Goal: Task Accomplishment & Management: Use online tool/utility

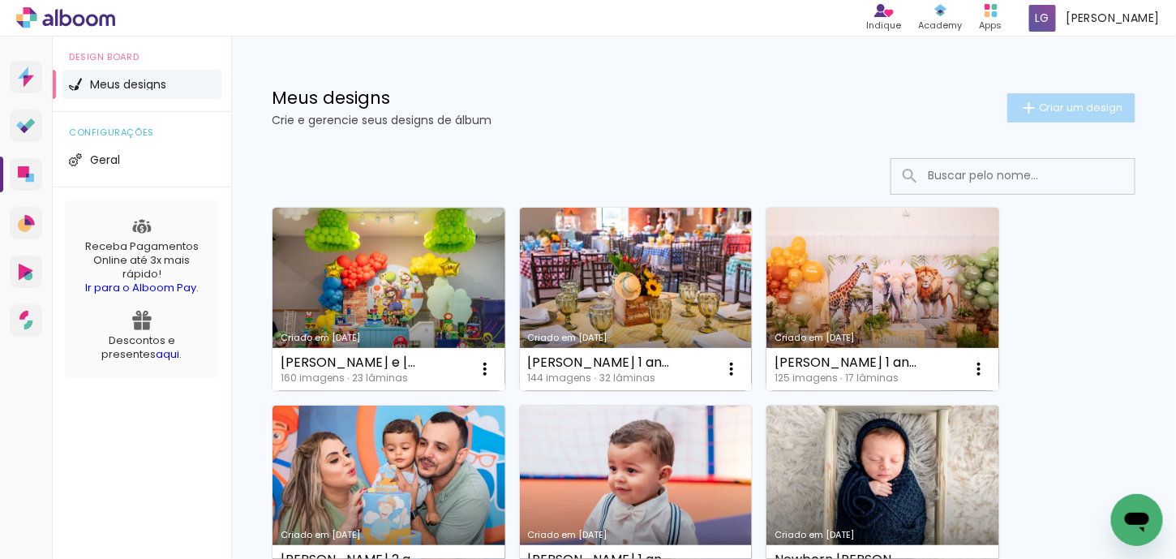
click at [1062, 103] on span "Criar um design" at bounding box center [1081, 107] width 84 height 11
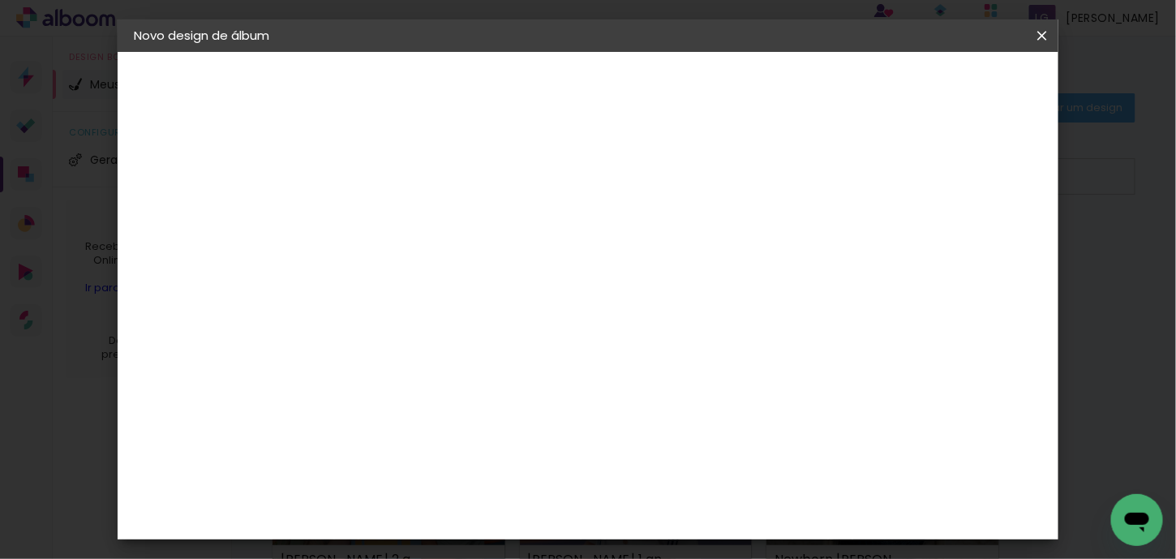
click at [0, 0] on iron-icon at bounding box center [0, 0] width 0 height 0
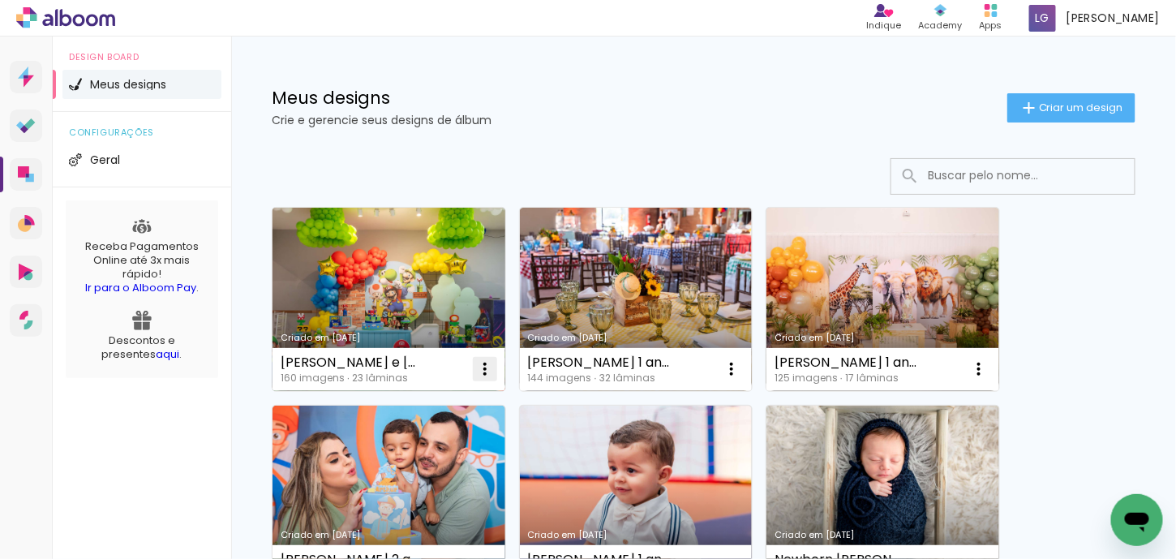
click at [486, 363] on iron-icon at bounding box center [484, 368] width 19 height 19
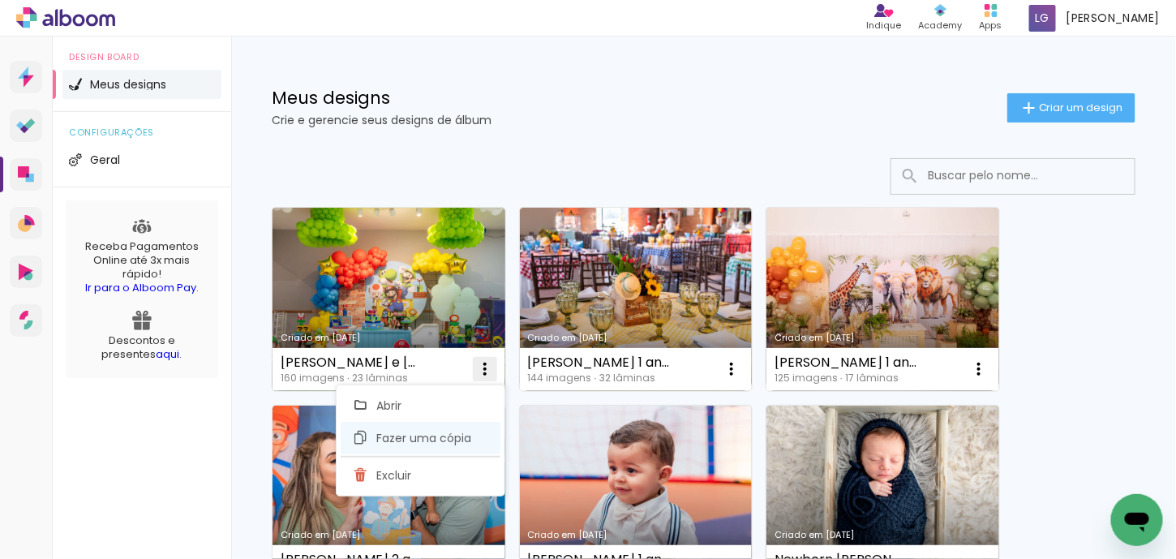
click at [418, 437] on span "Fazer uma cópia" at bounding box center [423, 437] width 95 height 11
type input "Cópia de Joao e Gabriel 1 ano Mariana"
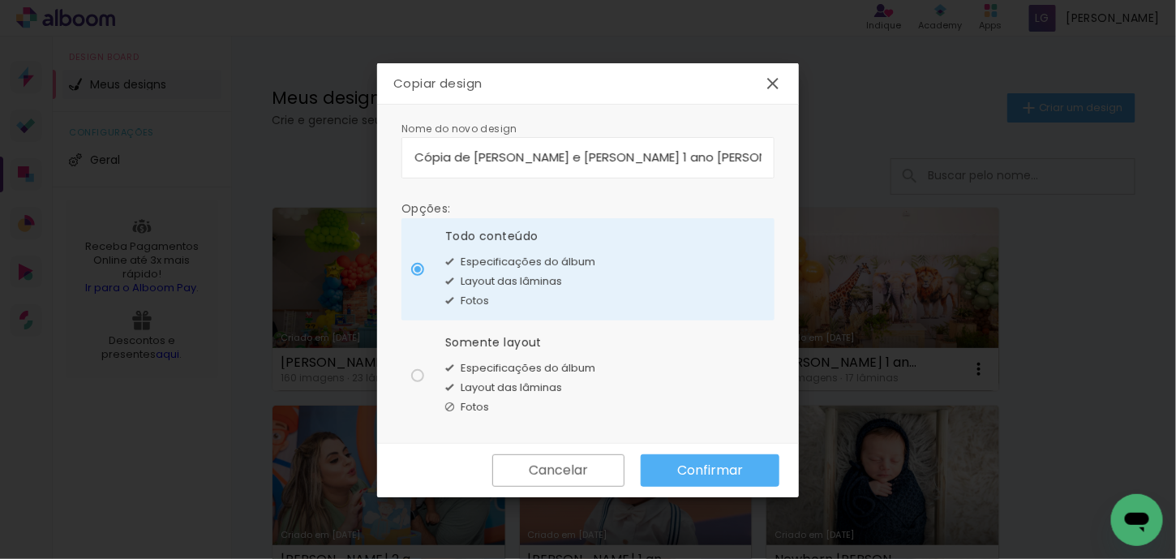
click at [512, 380] on span "Layout das lâminas" at bounding box center [511, 388] width 101 height 16
type paper-radio-button "on"
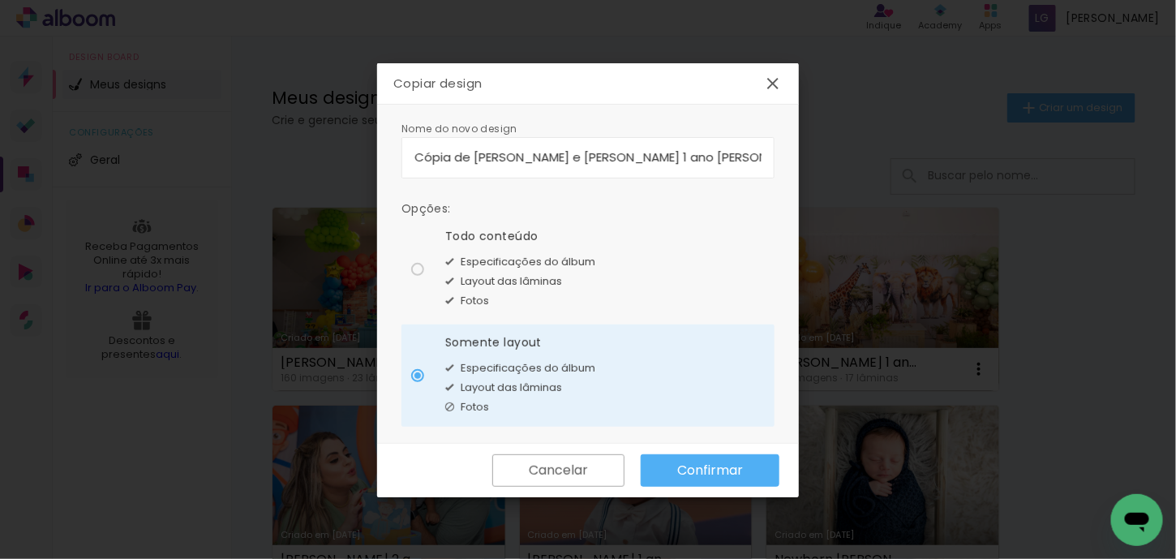
drag, startPoint x: 674, startPoint y: 159, endPoint x: 405, endPoint y: 161, distance: 269.3
click at [405, 161] on paper-input-container "Cópia de Joao e Gabriel 1 ano Mariana" at bounding box center [587, 157] width 373 height 41
type input "l"
type input "[PERSON_NAME] 1 ano [PERSON_NAME]"
type paper-input "[PERSON_NAME] 1 ano [PERSON_NAME]"
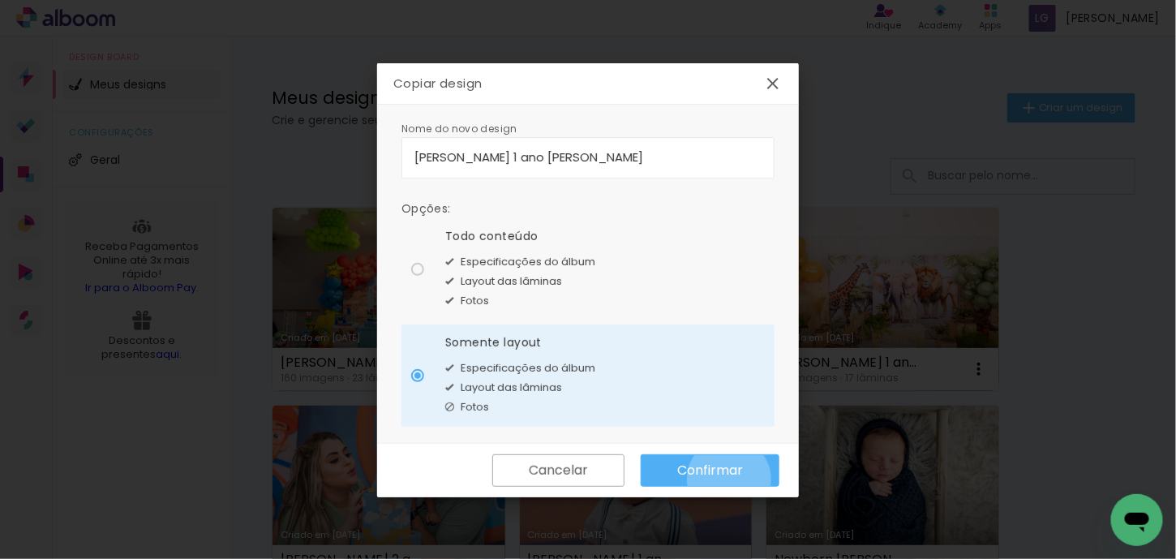
click at [729, 478] on paper-button "Confirmar" at bounding box center [710, 470] width 139 height 32
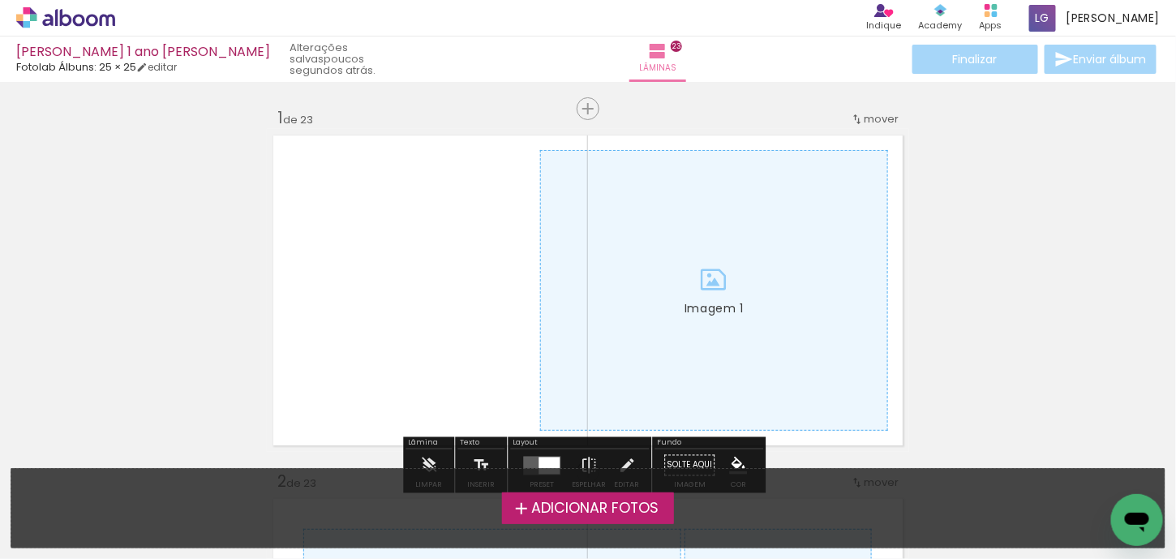
click at [602, 510] on span "Adicionar Fotos" at bounding box center [594, 508] width 127 height 15
click at [0, 0] on input "file" at bounding box center [0, 0] width 0 height 0
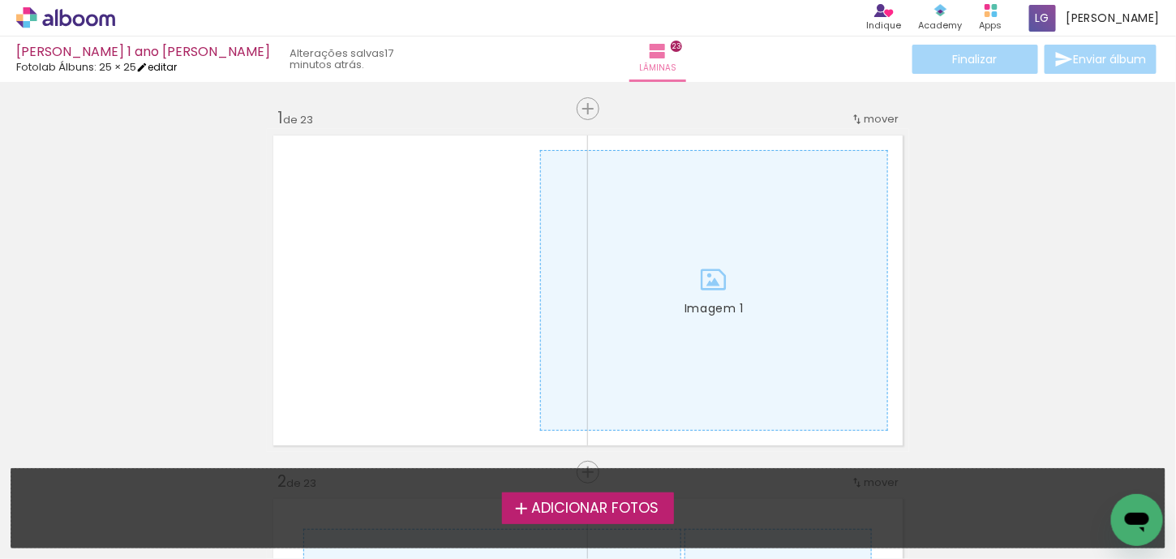
click at [148, 63] on iron-icon at bounding box center [141, 67] width 11 height 11
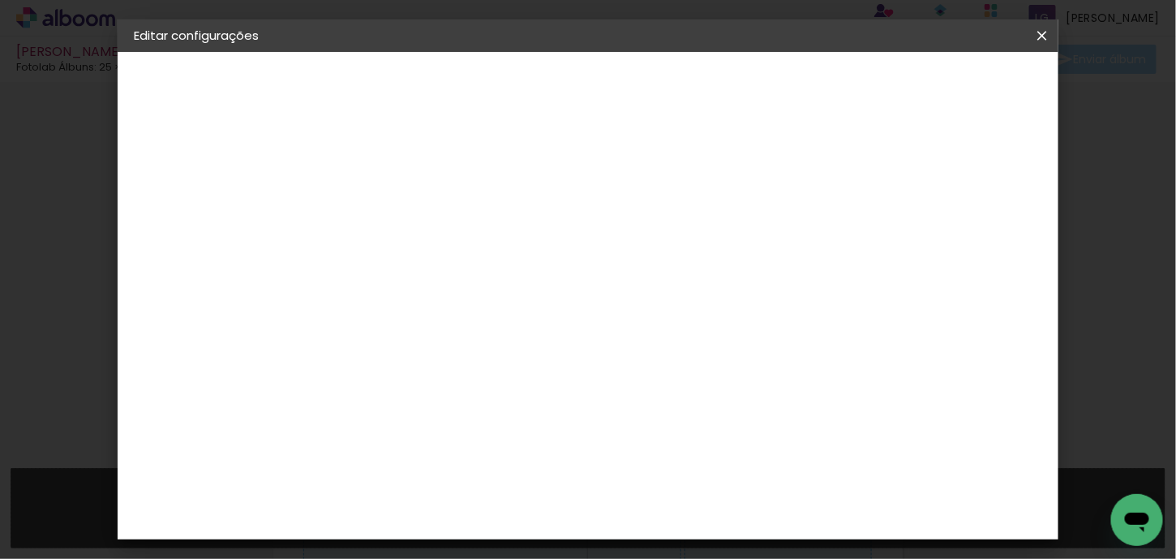
click at [0, 0] on slot "[PERSON_NAME] 1 ano [PERSON_NAME]" at bounding box center [0, 0] width 0 height 0
drag, startPoint x: 556, startPoint y: 220, endPoint x: 523, endPoint y: 220, distance: 32.4
click at [445, 220] on div at bounding box center [399, 218] width 92 height 122
drag, startPoint x: 731, startPoint y: 213, endPoint x: 672, endPoint y: 215, distance: 59.2
click at [399, 215] on input "Ana Luiza 1 ano Juliana" at bounding box center [399, 217] width 0 height 25
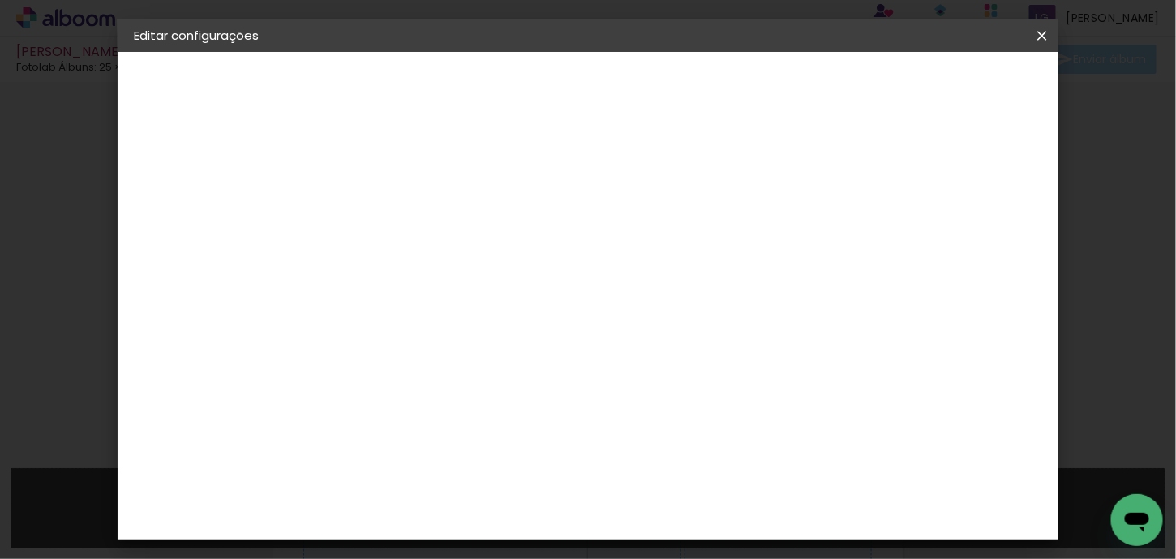
type input "[PERSON_NAME] 1 ano [PERSON_NAME]"
type paper-input "[PERSON_NAME] 1 ano [PERSON_NAME]"
click at [565, 93] on paper-button "Avançar" at bounding box center [525, 86] width 79 height 28
click at [1045, 40] on iron-icon at bounding box center [1041, 36] width 19 height 16
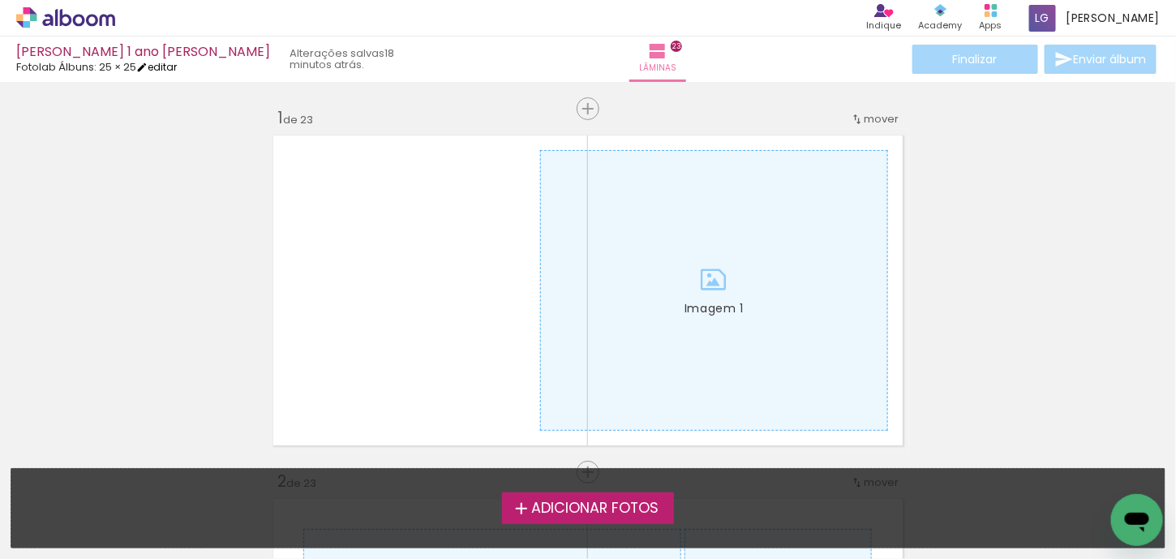
click at [147, 67] on iron-icon at bounding box center [141, 67] width 11 height 11
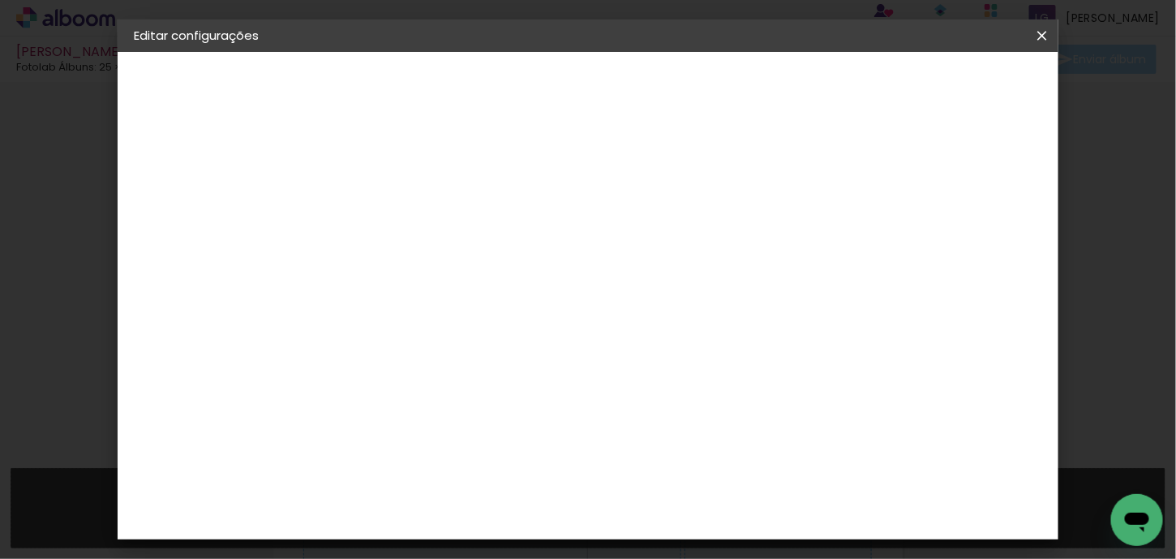
click at [0, 0] on slot "[PERSON_NAME] 1 ano [PERSON_NAME]" at bounding box center [0, 0] width 0 height 0
drag, startPoint x: 551, startPoint y: 217, endPoint x: 530, endPoint y: 221, distance: 22.3
click at [445, 221] on div at bounding box center [399, 218] width 92 height 122
drag, startPoint x: 698, startPoint y: 218, endPoint x: 668, endPoint y: 222, distance: 30.3
click at [399, 222] on input "Ana Luiza 1 ano Juliana" at bounding box center [399, 217] width 0 height 25
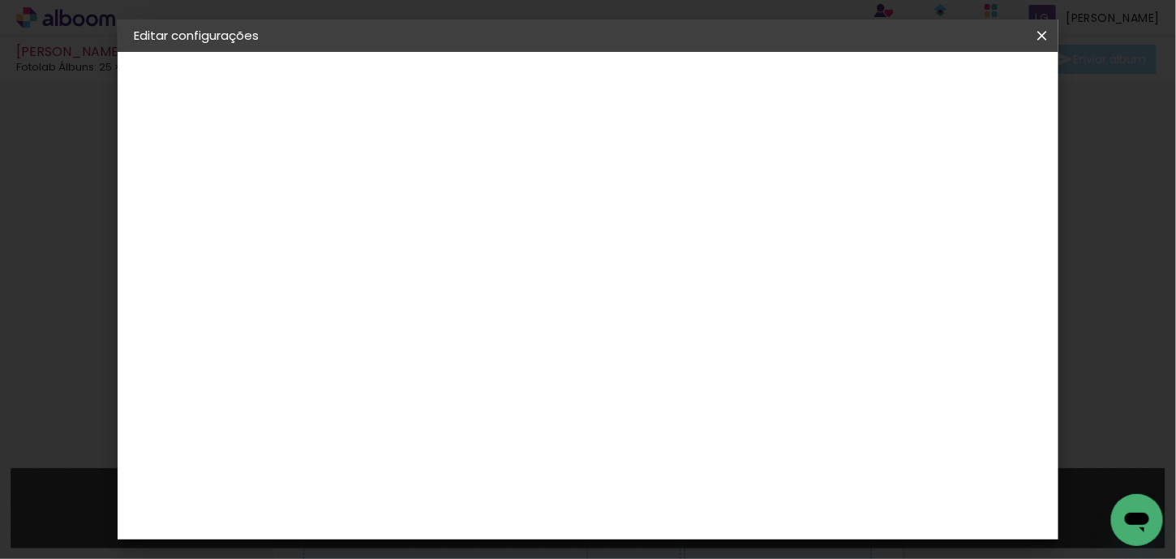
type input "[PERSON_NAME] 1 ano [PERSON_NAME]"
click at [0, 0] on slot "Avançar" at bounding box center [0, 0] width 0 height 0
click at [702, 236] on paper-item "Tamanho Livre" at bounding box center [625, 247] width 156 height 36
click at [702, 96] on paper-button "Avançar" at bounding box center [662, 86] width 79 height 28
click at [771, 96] on paper-button "Salvar configurações" at bounding box center [713, 91] width 115 height 39
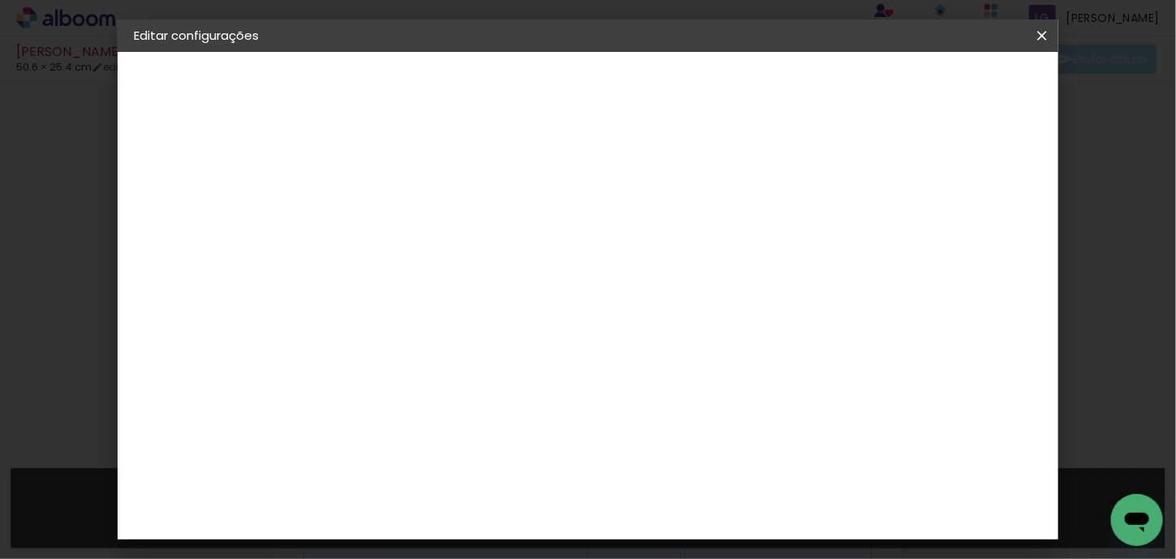
click at [194, 245] on div "3. Revisão" at bounding box center [223, 246] width 178 height 19
click at [783, 184] on div "Mostrar sangria" at bounding box center [729, 187] width 108 height 20
type paper-checkbox "on"
click at [755, 88] on span "Salvar configurações" at bounding box center [713, 91] width 83 height 23
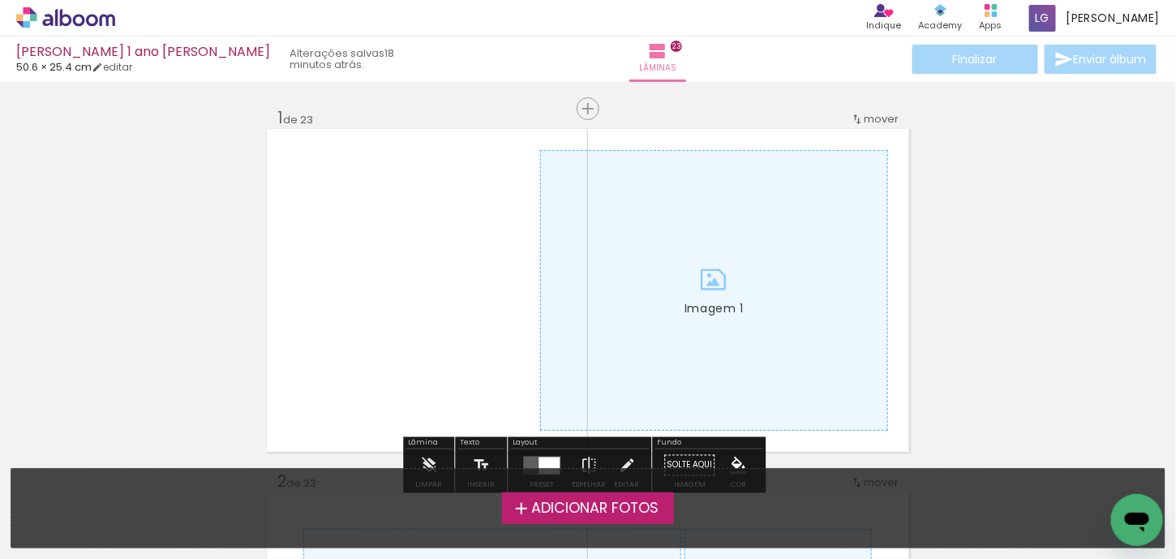
click at [612, 506] on span "Adicionar Fotos" at bounding box center [594, 508] width 127 height 15
click at [0, 0] on input "file" at bounding box center [0, 0] width 0 height 0
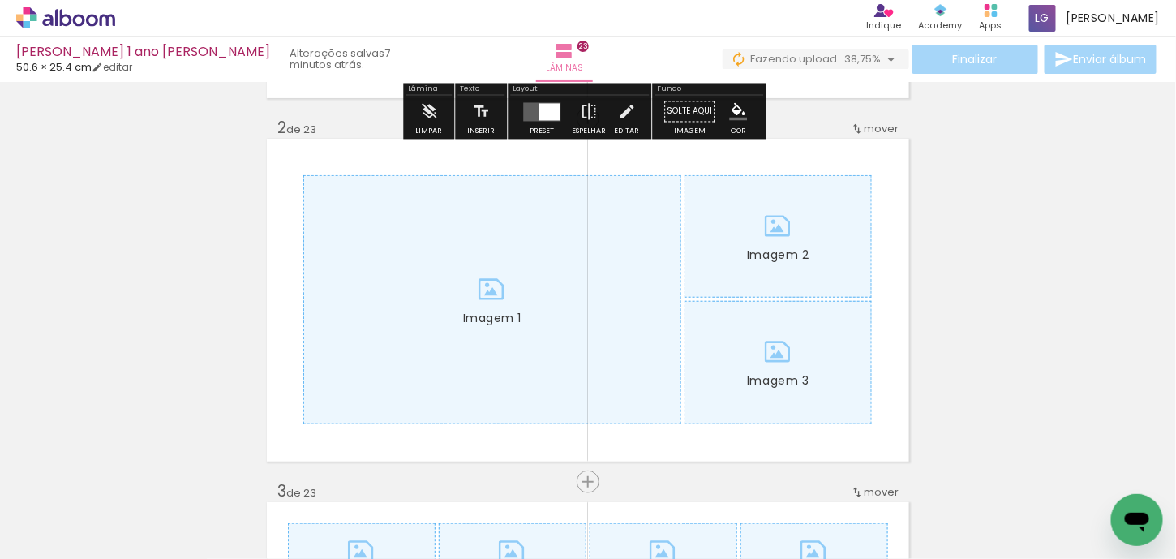
scroll to position [345, 0]
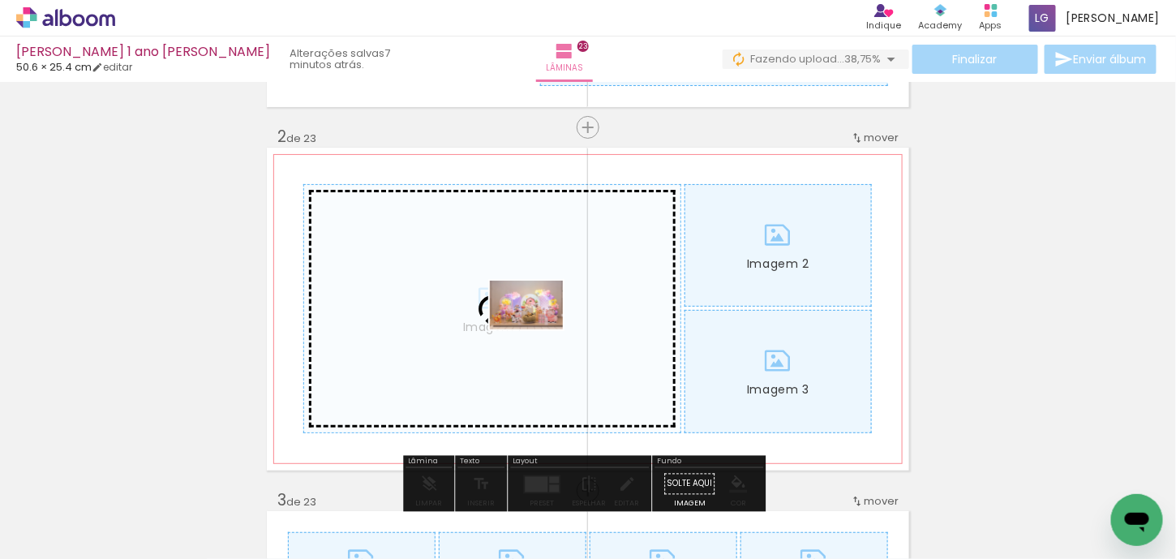
drag, startPoint x: 179, startPoint y: 516, endPoint x: 539, endPoint y: 329, distance: 404.8
click at [539, 329] on quentale-workspace at bounding box center [588, 279] width 1176 height 559
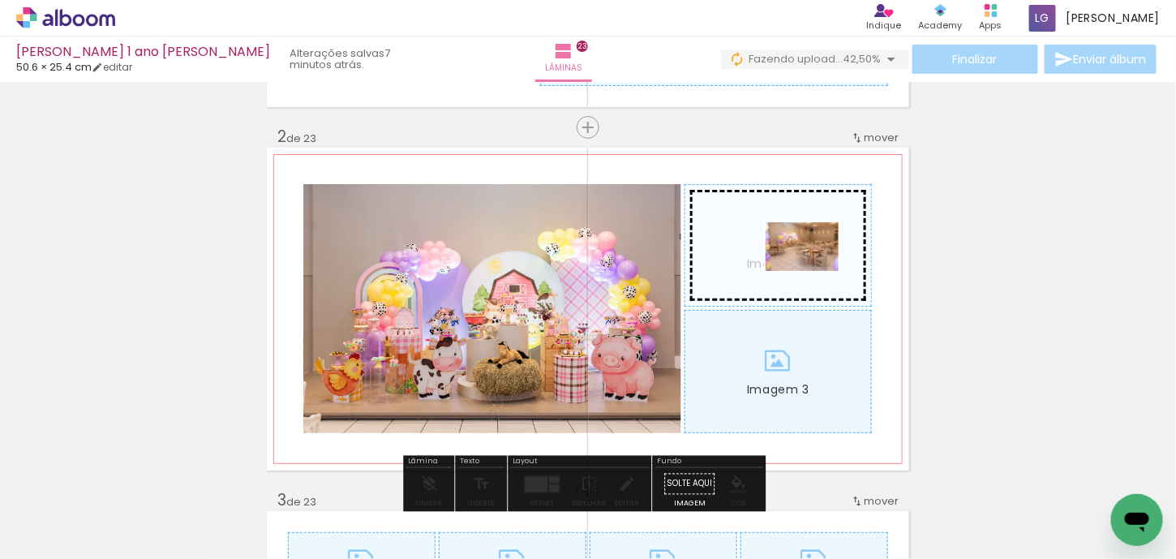
drag, startPoint x: 258, startPoint y: 520, endPoint x: 814, endPoint y: 271, distance: 609.5
click at [814, 271] on quentale-workspace at bounding box center [588, 279] width 1176 height 559
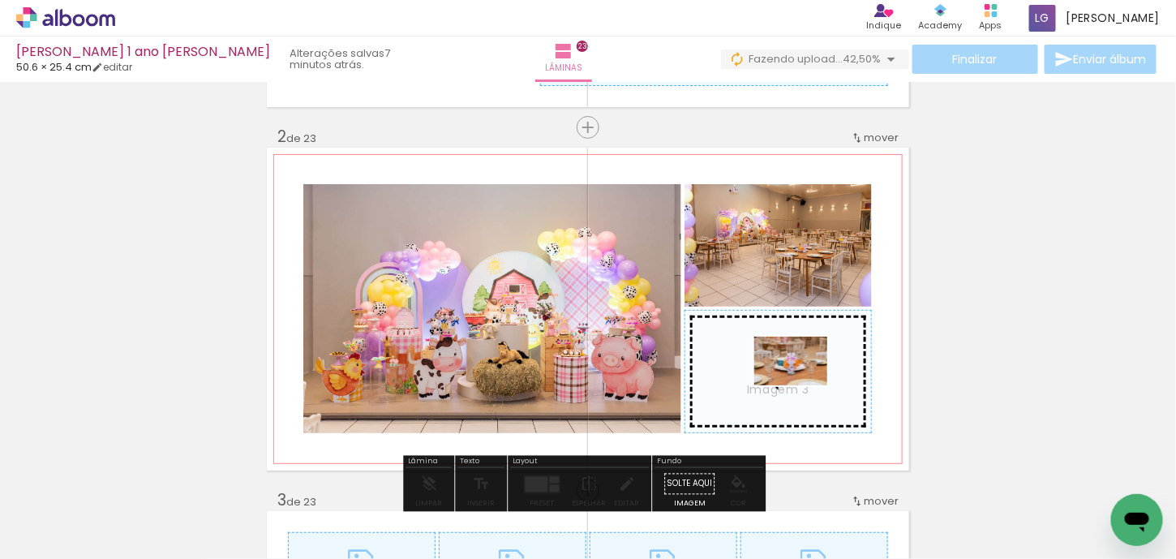
drag, startPoint x: 441, startPoint y: 517, endPoint x: 803, endPoint y: 385, distance: 384.8
click at [803, 385] on quentale-workspace at bounding box center [588, 279] width 1176 height 559
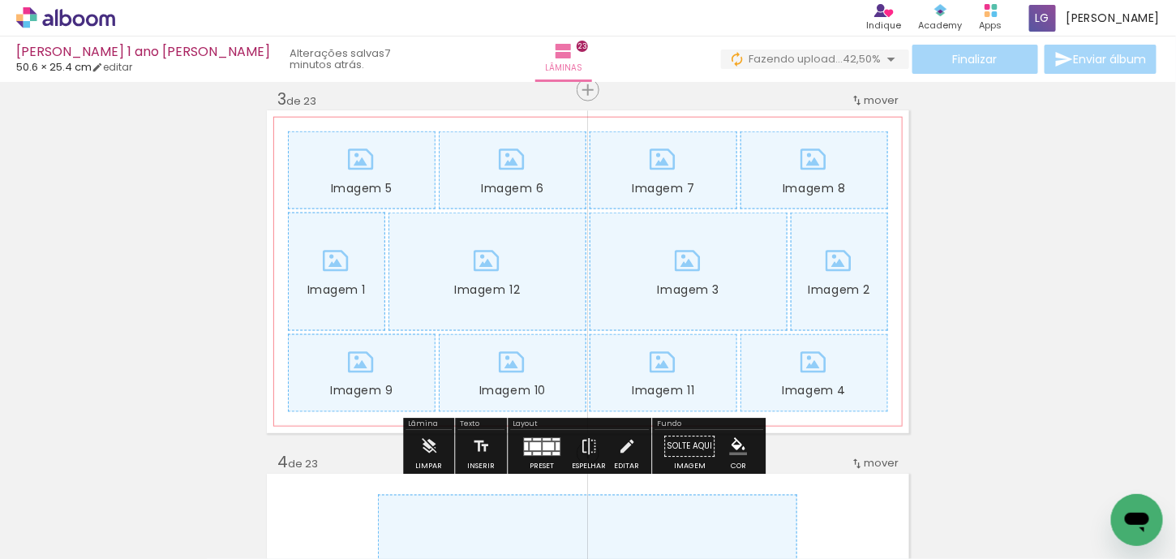
scroll to position [751, 0]
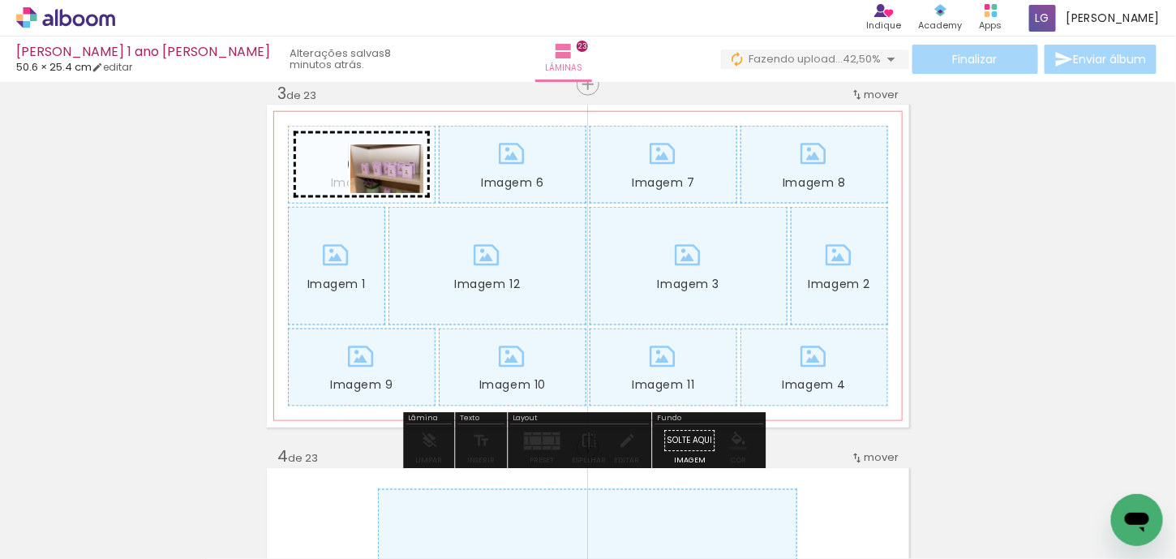
drag, startPoint x: 547, startPoint y: 521, endPoint x: 399, endPoint y: 193, distance: 359.4
click at [399, 193] on quentale-workspace at bounding box center [588, 279] width 1176 height 559
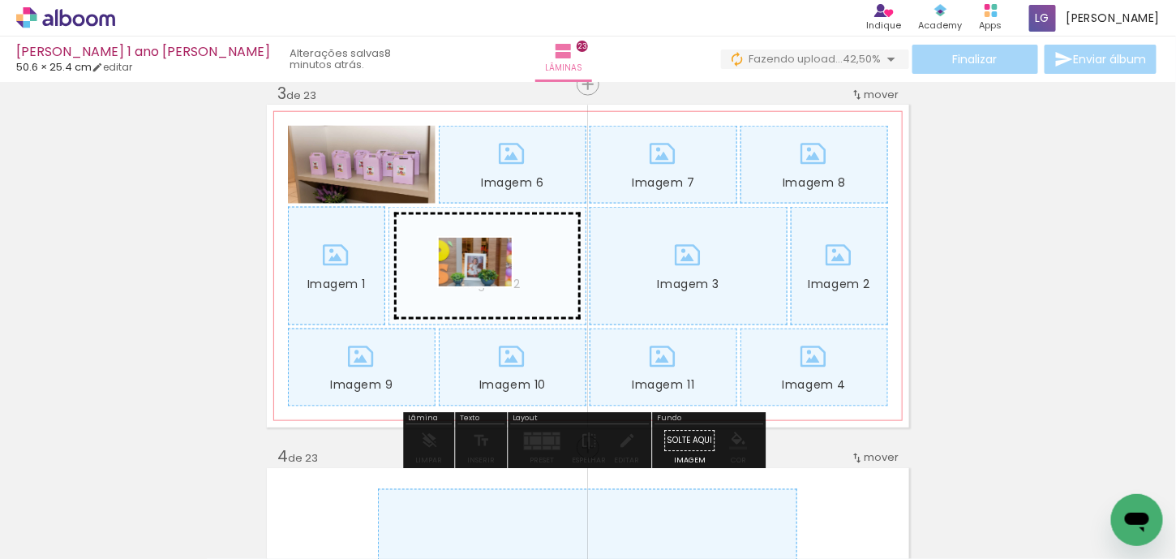
drag, startPoint x: 646, startPoint y: 523, endPoint x: 487, endPoint y: 286, distance: 284.8
click at [487, 286] on quentale-workspace at bounding box center [588, 279] width 1176 height 559
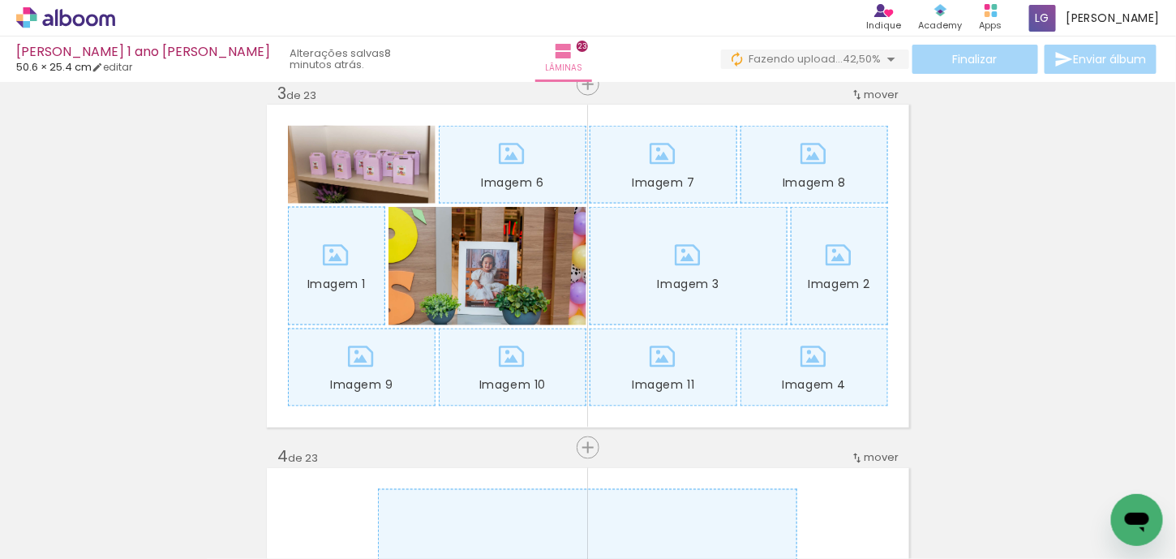
scroll to position [0, 1163]
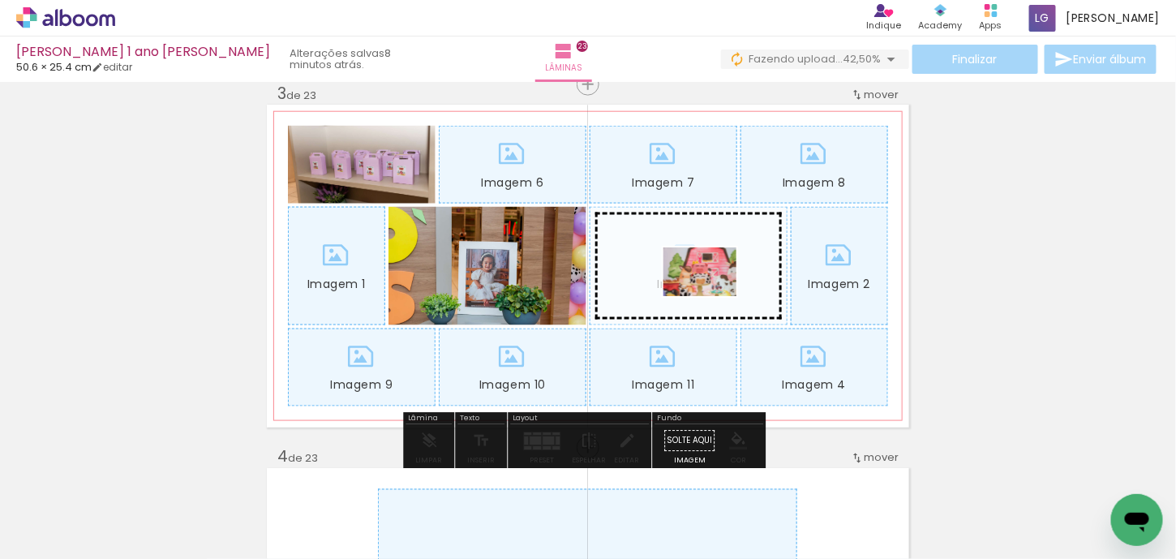
drag, startPoint x: 457, startPoint y: 515, endPoint x: 712, endPoint y: 296, distance: 335.9
click at [712, 296] on quentale-workspace at bounding box center [588, 279] width 1176 height 559
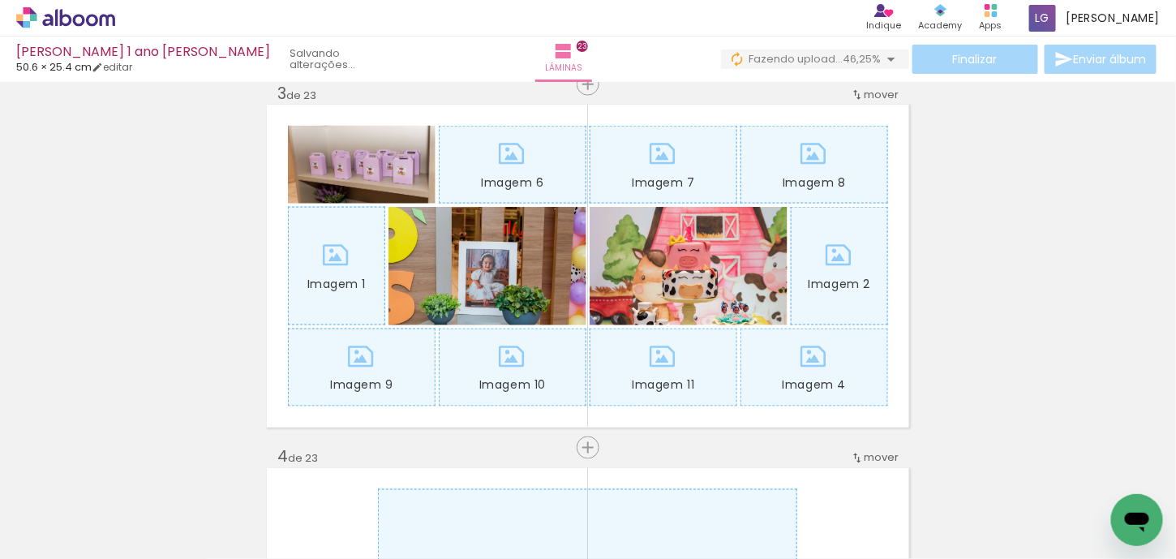
scroll to position [0, 256]
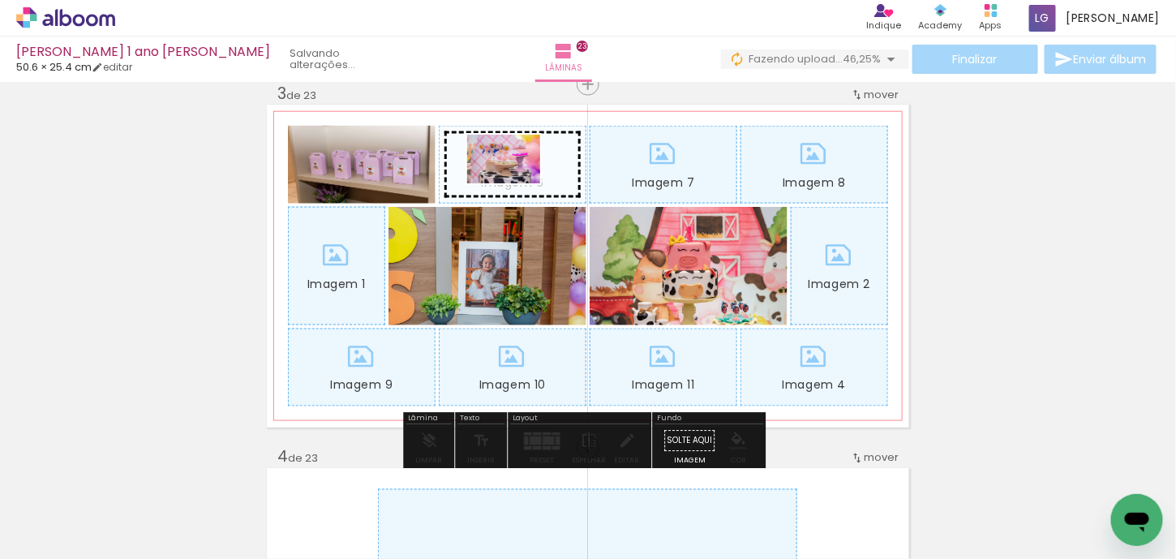
drag, startPoint x: 453, startPoint y: 509, endPoint x: 516, endPoint y: 183, distance: 331.3
click at [516, 183] on quentale-workspace at bounding box center [588, 279] width 1176 height 559
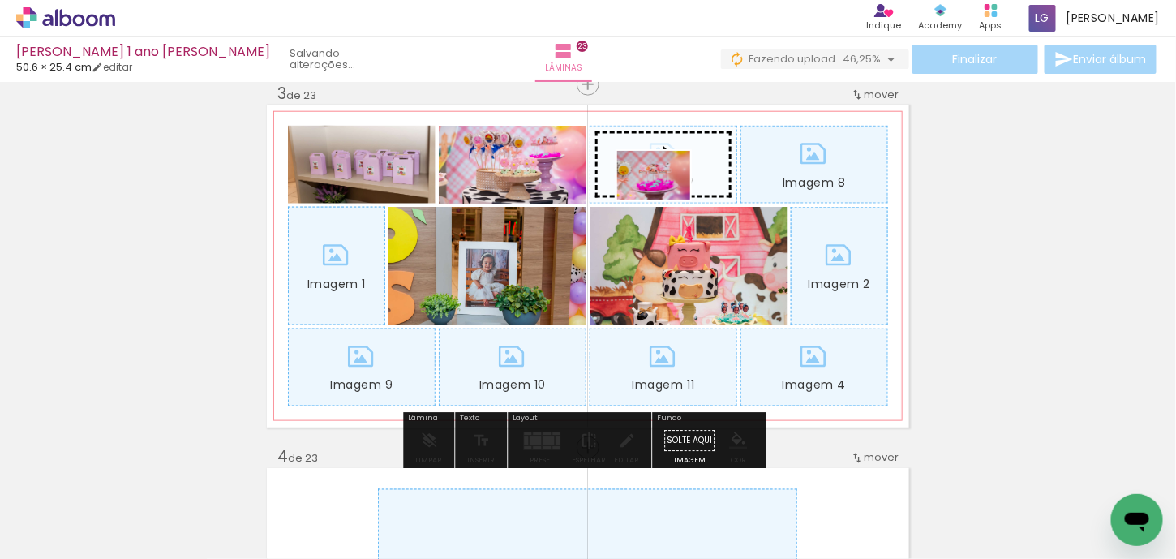
drag, startPoint x: 559, startPoint y: 517, endPoint x: 666, endPoint y: 200, distance: 335.5
click at [666, 200] on quentale-workspace at bounding box center [588, 279] width 1176 height 559
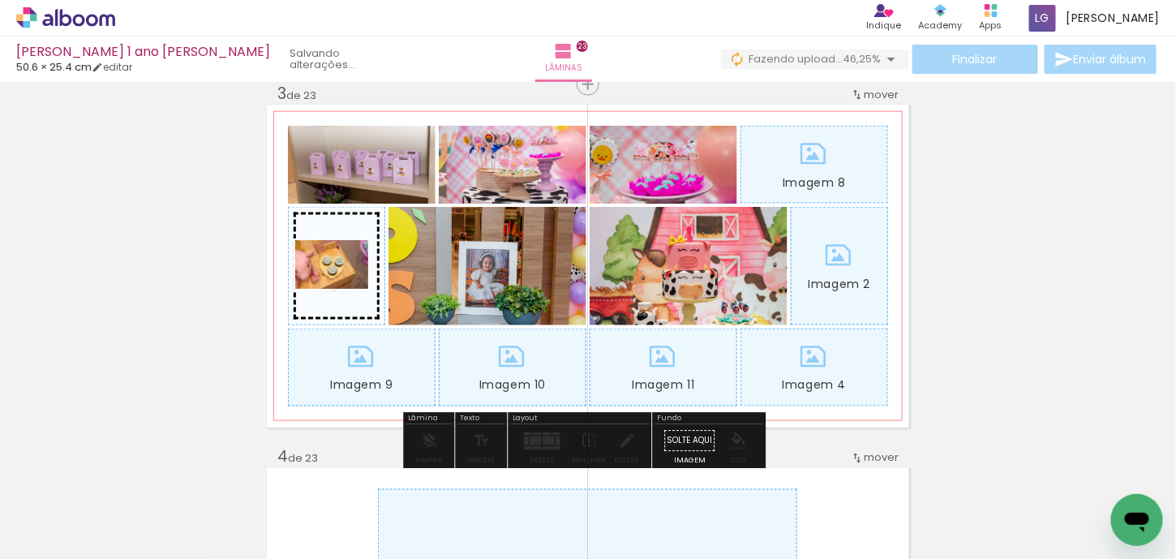
drag, startPoint x: 911, startPoint y: 511, endPoint x: 344, endPoint y: 289, distance: 608.9
click at [344, 289] on quentale-workspace at bounding box center [588, 279] width 1176 height 559
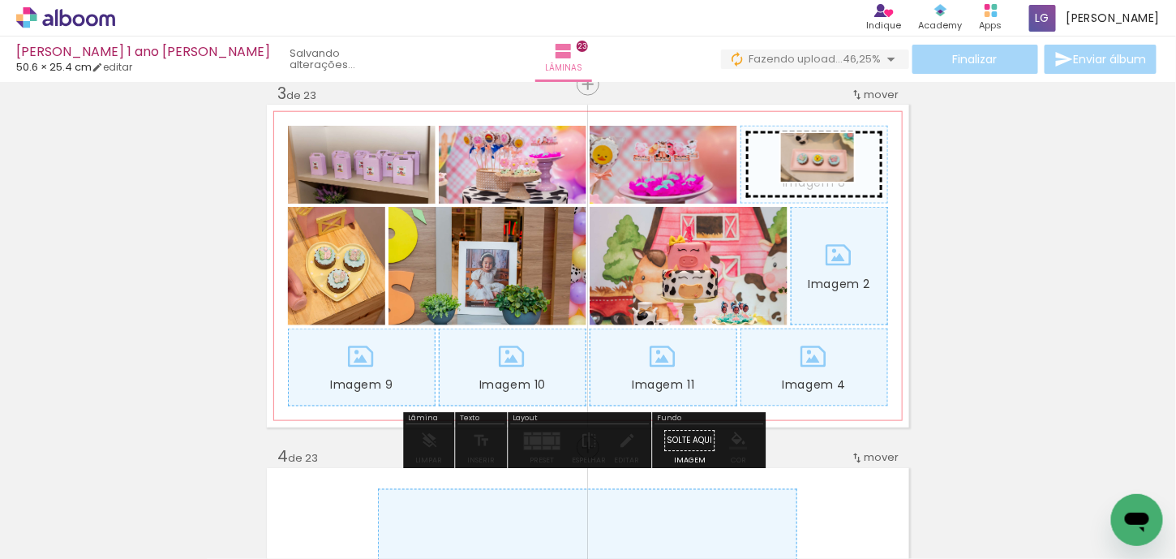
drag, startPoint x: 990, startPoint y: 514, endPoint x: 830, endPoint y: 182, distance: 369.3
click at [830, 182] on quentale-workspace at bounding box center [588, 279] width 1176 height 559
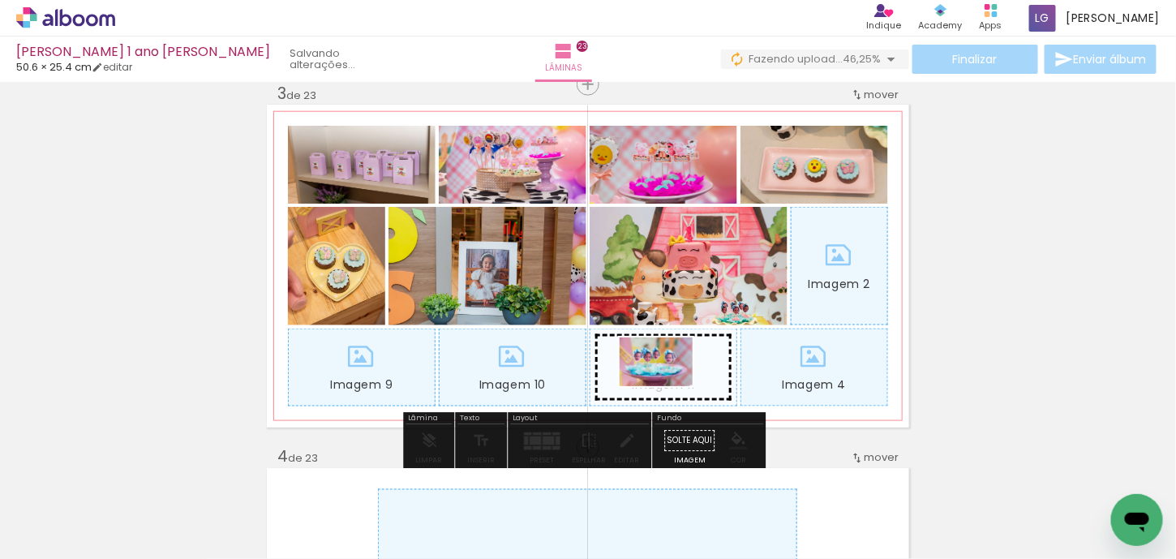
drag, startPoint x: 637, startPoint y: 517, endPoint x: 668, endPoint y: 386, distance: 134.2
click at [668, 386] on quentale-workspace at bounding box center [588, 279] width 1176 height 559
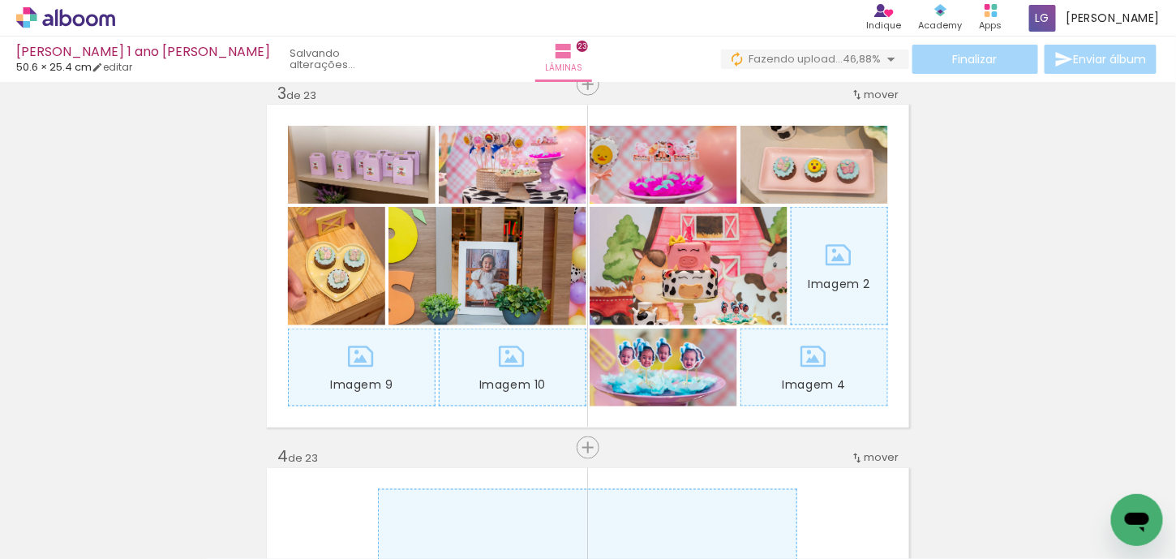
scroll to position [0, 1420]
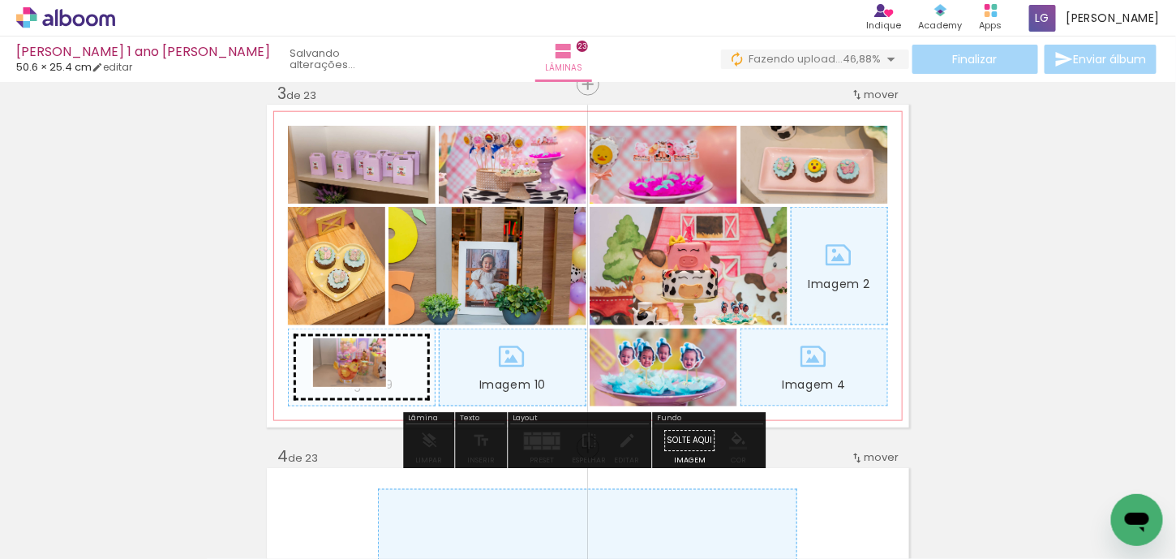
drag, startPoint x: 768, startPoint y: 513, endPoint x: 362, endPoint y: 387, distance: 425.3
click at [362, 387] on quentale-workspace at bounding box center [588, 279] width 1176 height 559
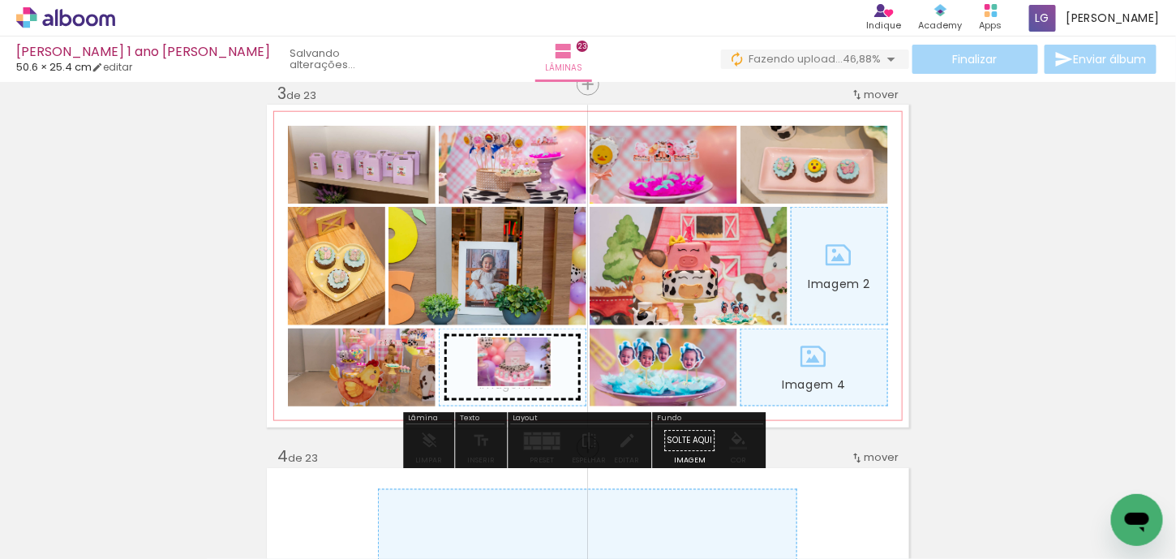
drag, startPoint x: 582, startPoint y: 509, endPoint x: 526, endPoint y: 386, distance: 134.6
click at [526, 386] on quentale-workspace at bounding box center [588, 279] width 1176 height 559
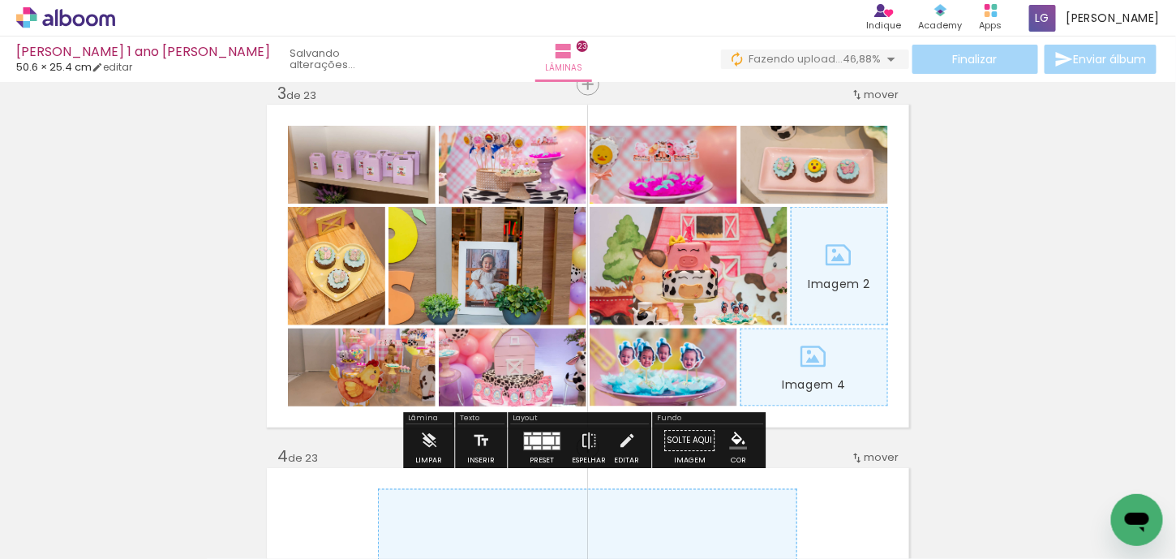
scroll to position [0, 1420]
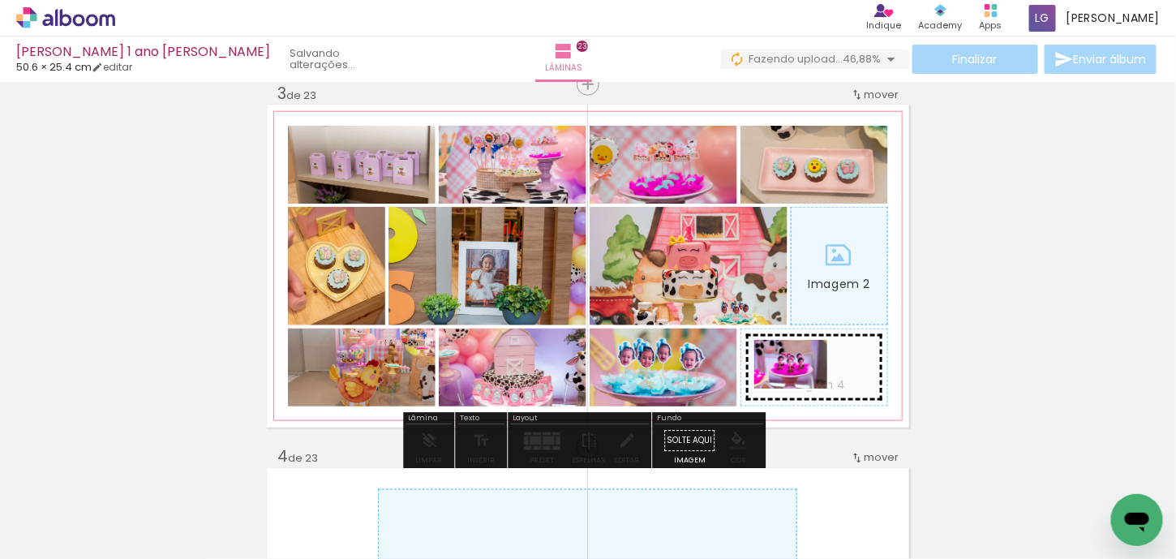
drag, startPoint x: 374, startPoint y: 510, endPoint x: 803, endPoint y: 388, distance: 445.9
click at [803, 388] on quentale-workspace at bounding box center [588, 279] width 1176 height 559
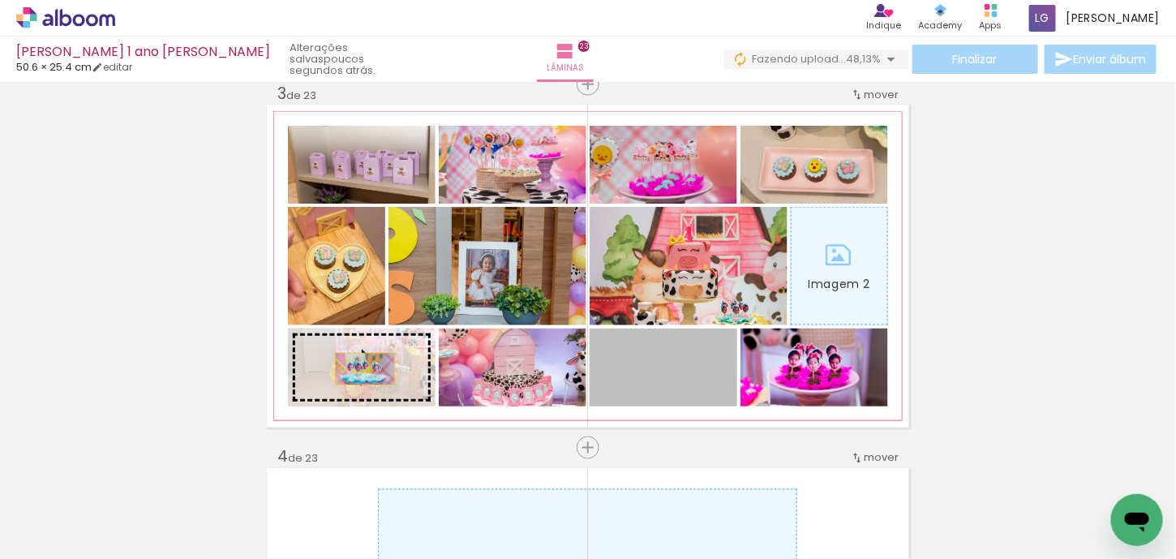
drag, startPoint x: 668, startPoint y: 384, endPoint x: 359, endPoint y: 369, distance: 309.4
click at [0, 0] on slot "Imagem 1 Imagem 2 Imagem 3 Imagem 4 Imagem 5 Imagem 6 Imagem 7 Imagem 8 Imagem …" at bounding box center [0, 0] width 0 height 0
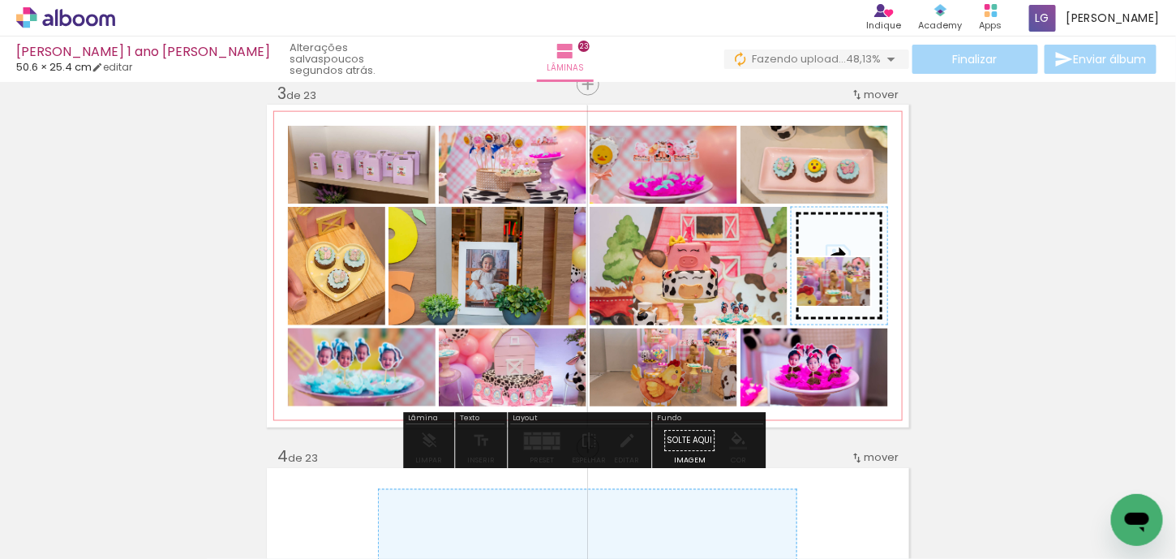
drag, startPoint x: 830, startPoint y: 503, endPoint x: 846, endPoint y: 306, distance: 197.7
click at [846, 306] on quentale-workspace at bounding box center [588, 279] width 1176 height 559
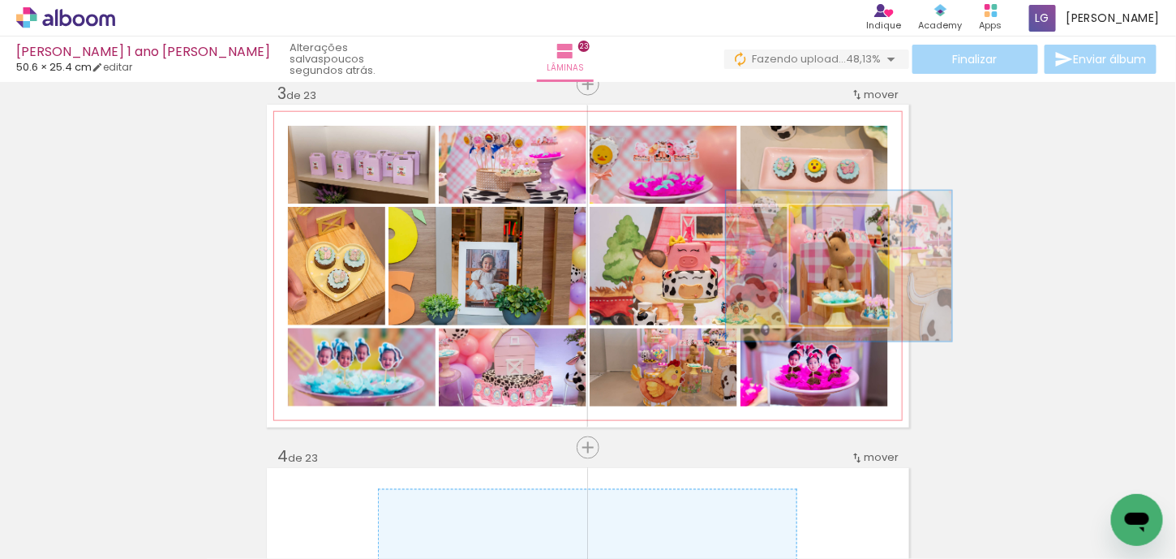
drag, startPoint x: 819, startPoint y: 223, endPoint x: 829, endPoint y: 223, distance: 9.7
type paper-slider "127"
click at [829, 223] on div at bounding box center [835, 224] width 15 height 15
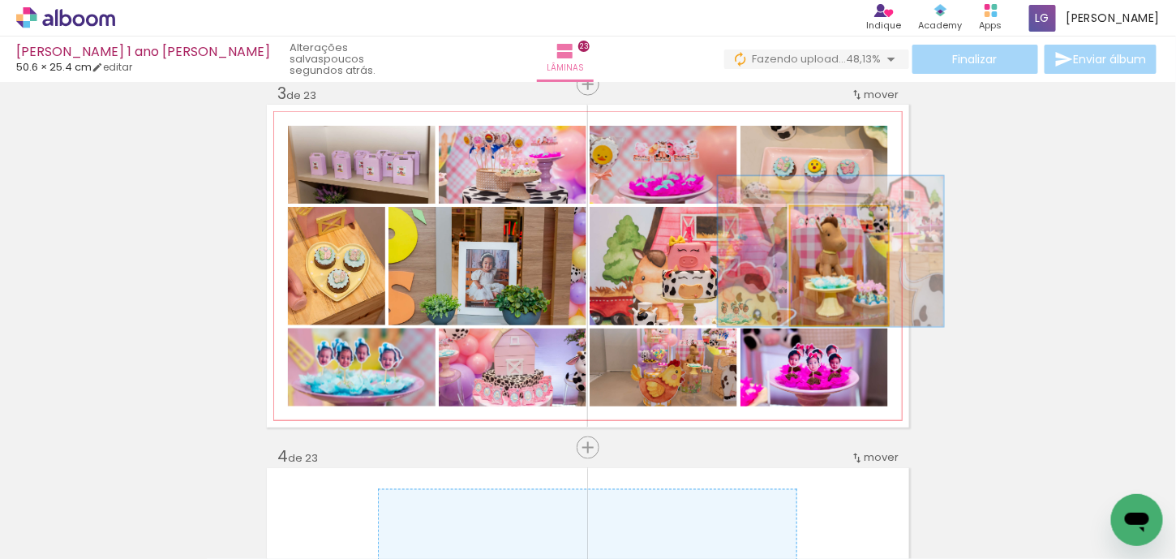
drag, startPoint x: 856, startPoint y: 285, endPoint x: 848, endPoint y: 271, distance: 16.7
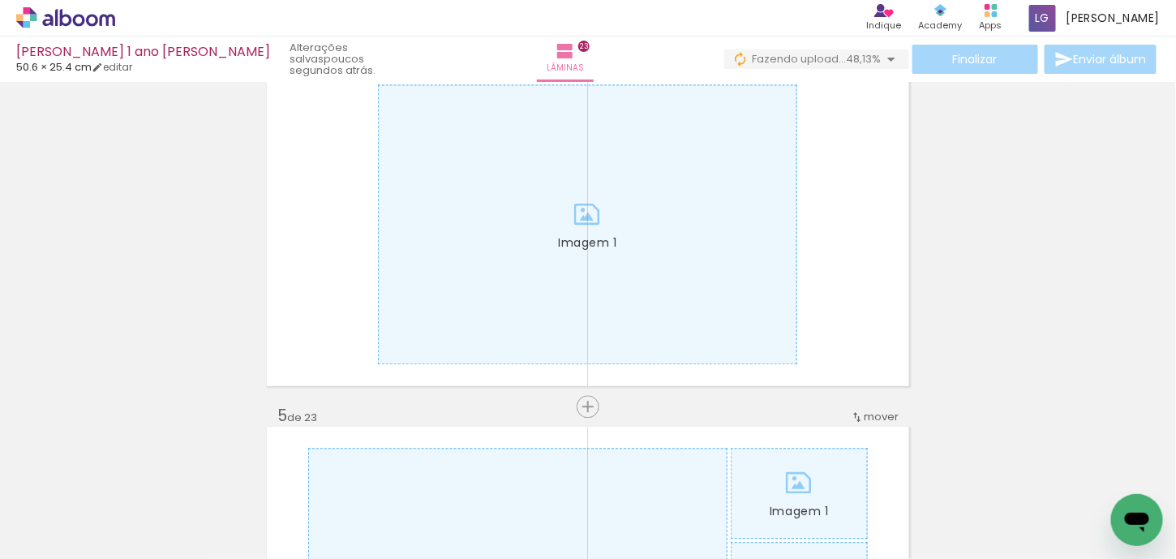
scroll to position [0, 2498]
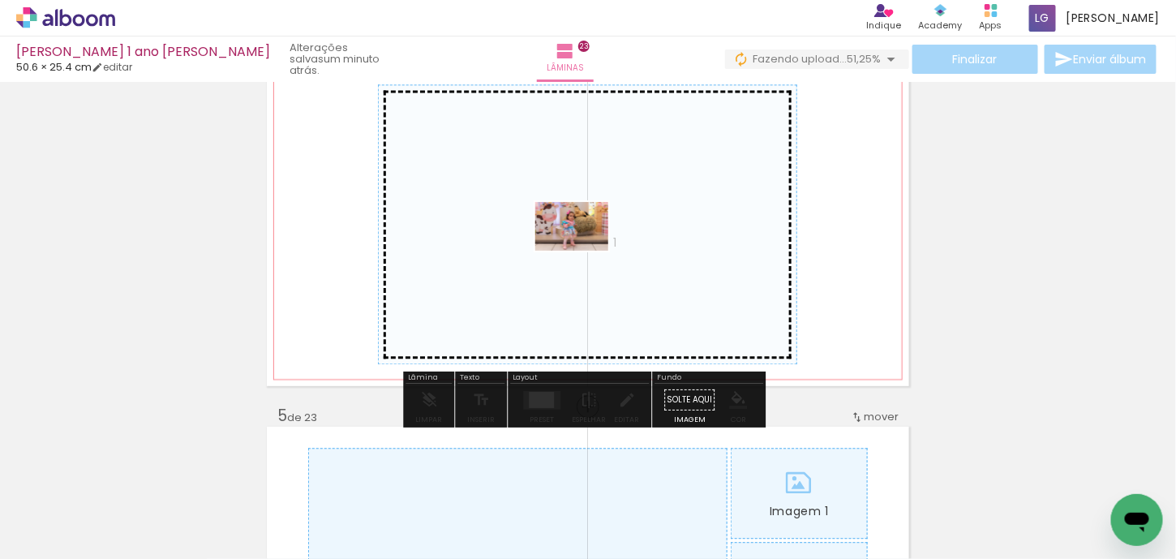
drag, startPoint x: 307, startPoint y: 508, endPoint x: 584, endPoint y: 251, distance: 378.2
click at [584, 251] on quentale-workspace at bounding box center [588, 279] width 1176 height 559
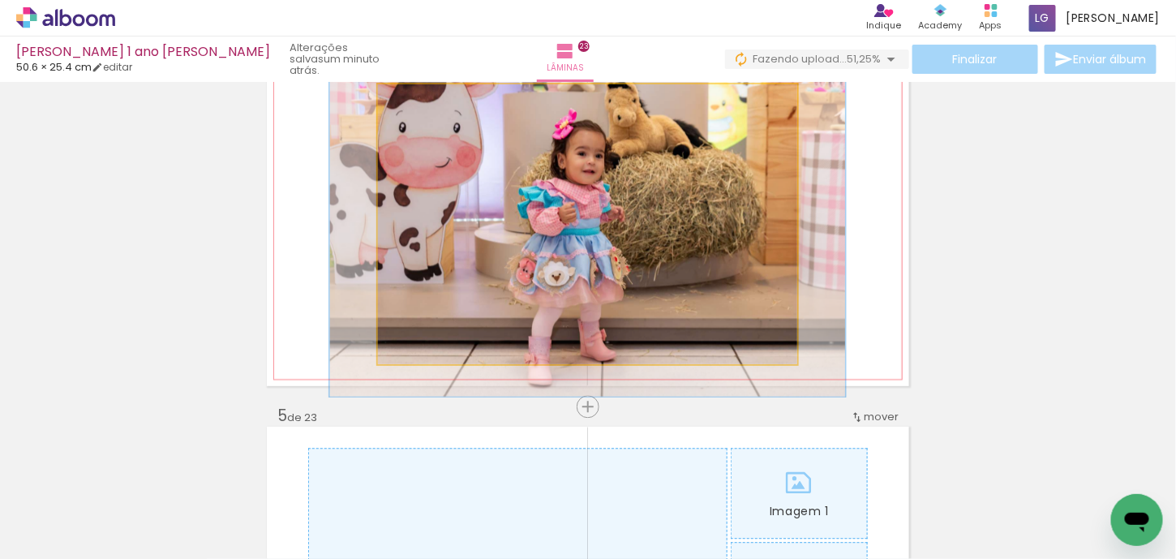
drag, startPoint x: 411, startPoint y: 102, endPoint x: 424, endPoint y: 102, distance: 13.0
click at [424, 102] on div at bounding box center [429, 101] width 15 height 15
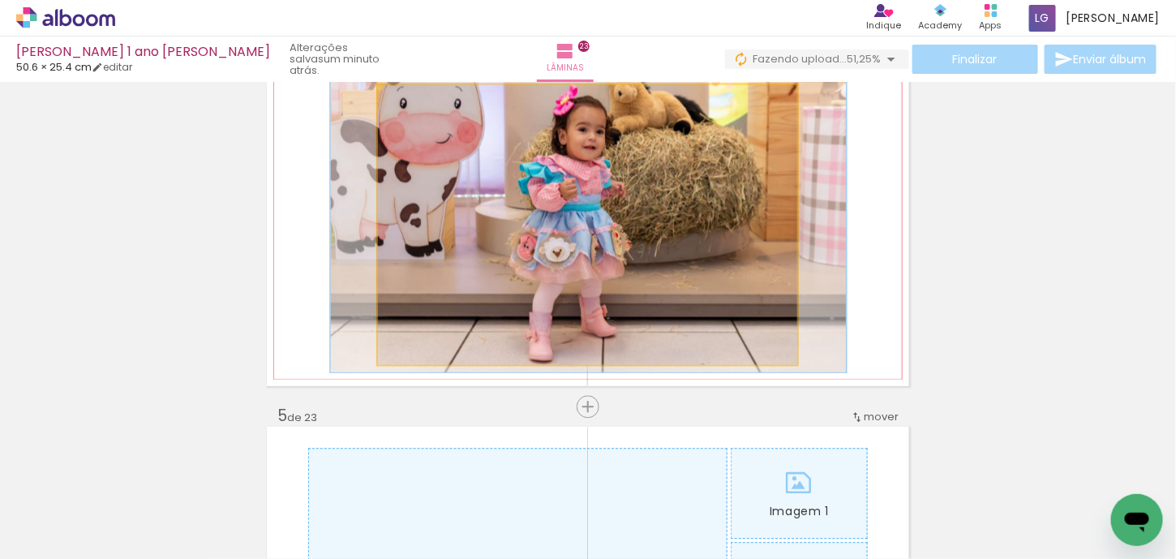
drag, startPoint x: 596, startPoint y: 182, endPoint x: 597, endPoint y: 158, distance: 24.3
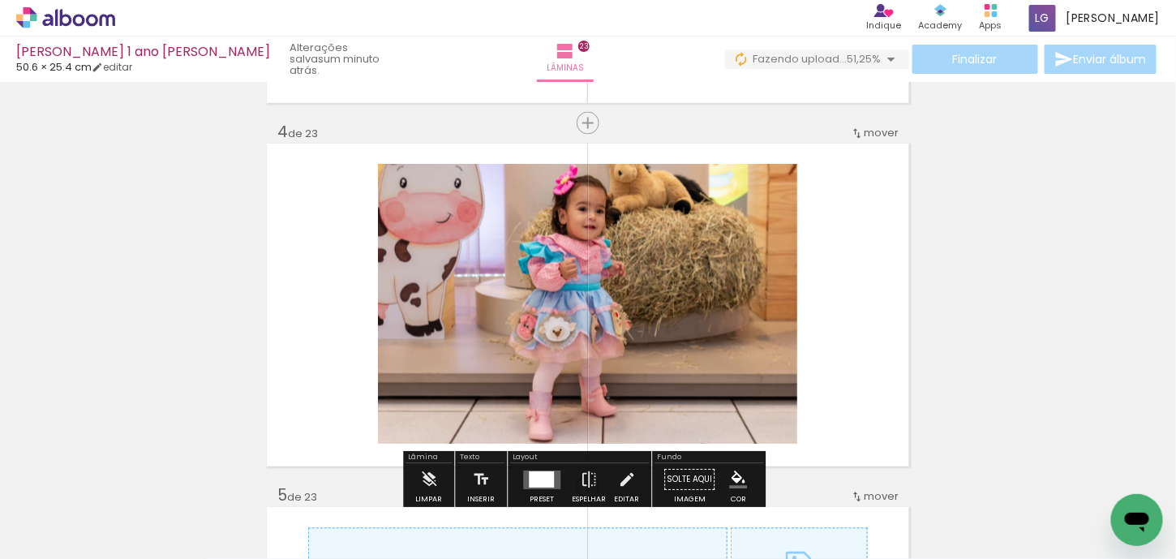
scroll to position [1156, 0]
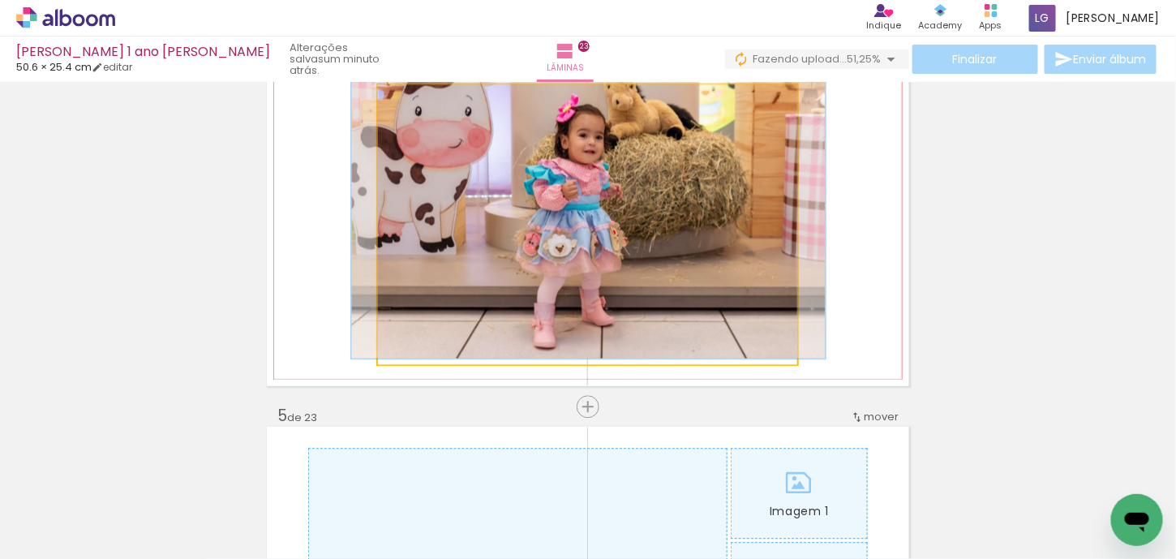
type paper-slider "113"
click at [418, 104] on div at bounding box center [424, 101] width 15 height 15
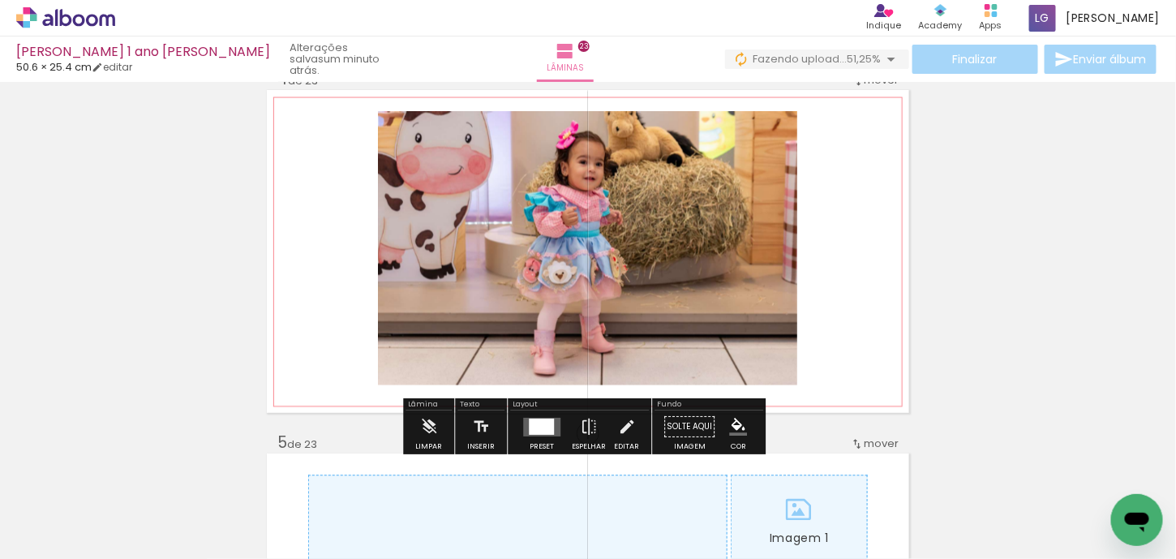
scroll to position [1075, 0]
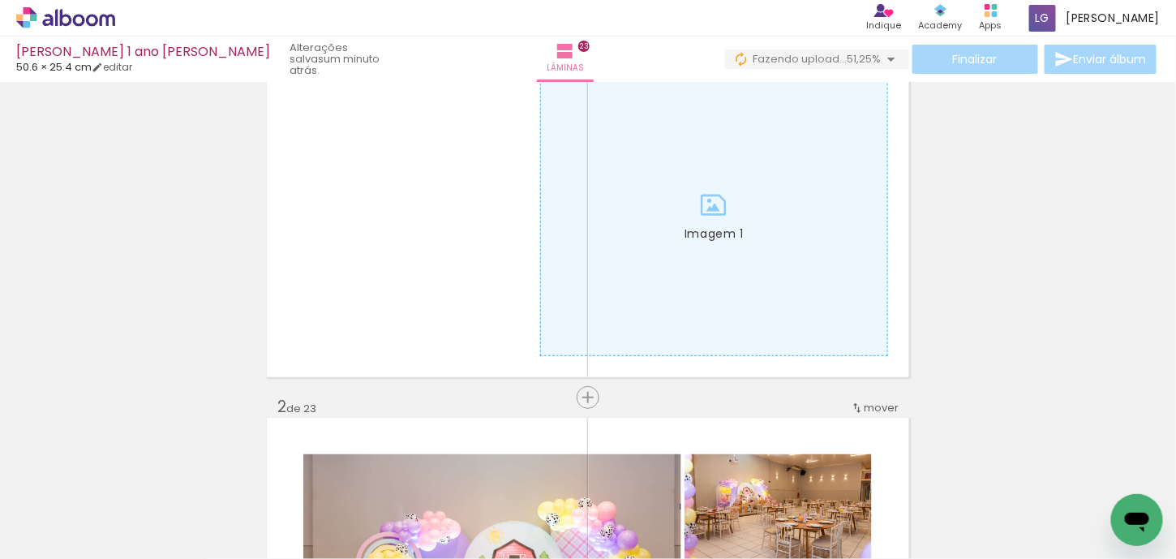
scroll to position [20, 0]
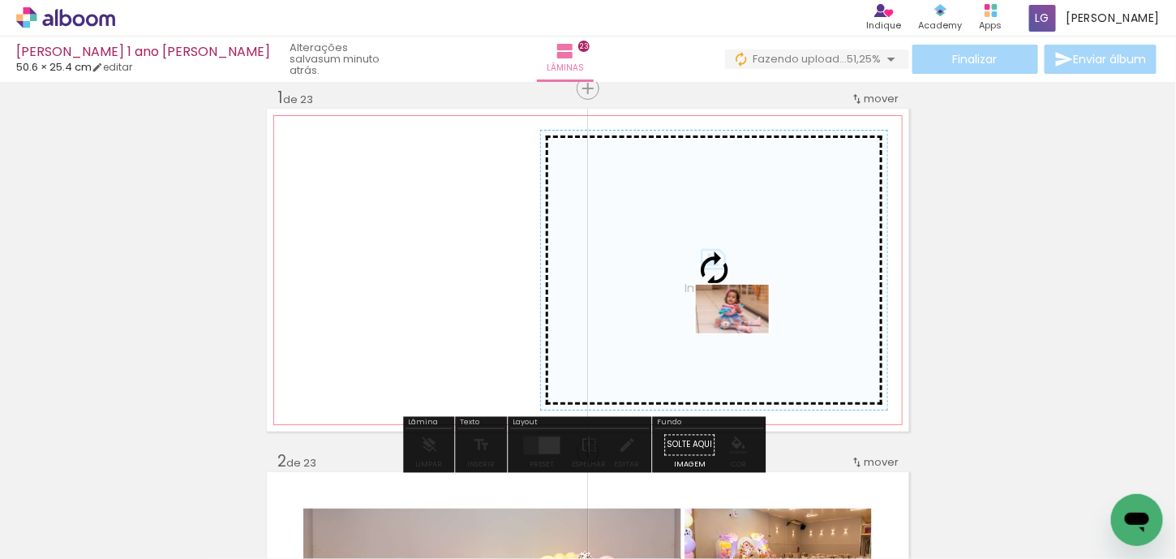
drag, startPoint x: 778, startPoint y: 520, endPoint x: 745, endPoint y: 333, distance: 189.5
click at [745, 333] on quentale-workspace at bounding box center [588, 279] width 1176 height 559
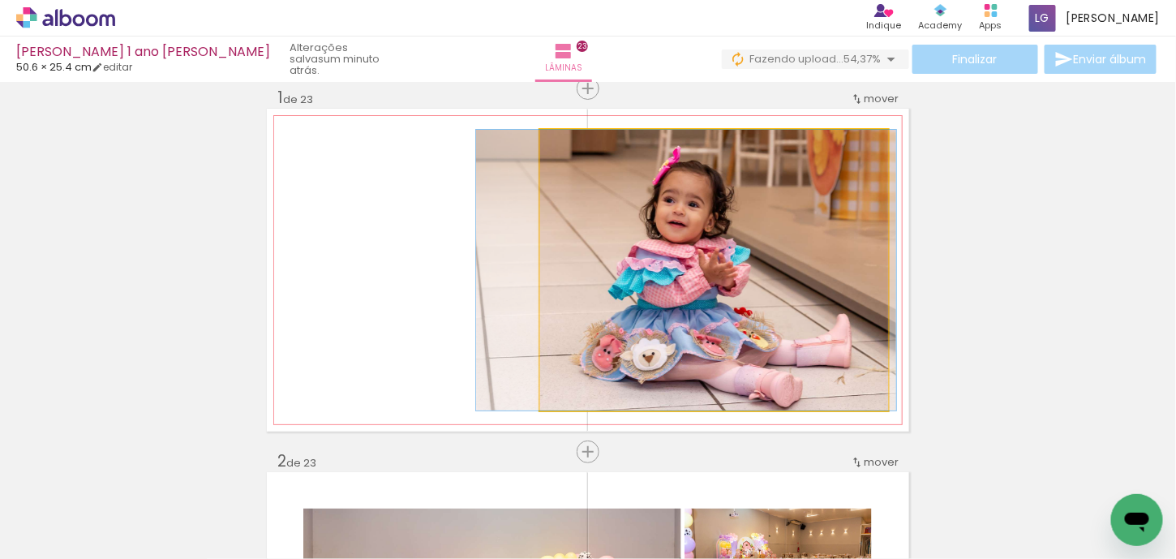
drag, startPoint x: 796, startPoint y: 298, endPoint x: 769, endPoint y: 291, distance: 28.3
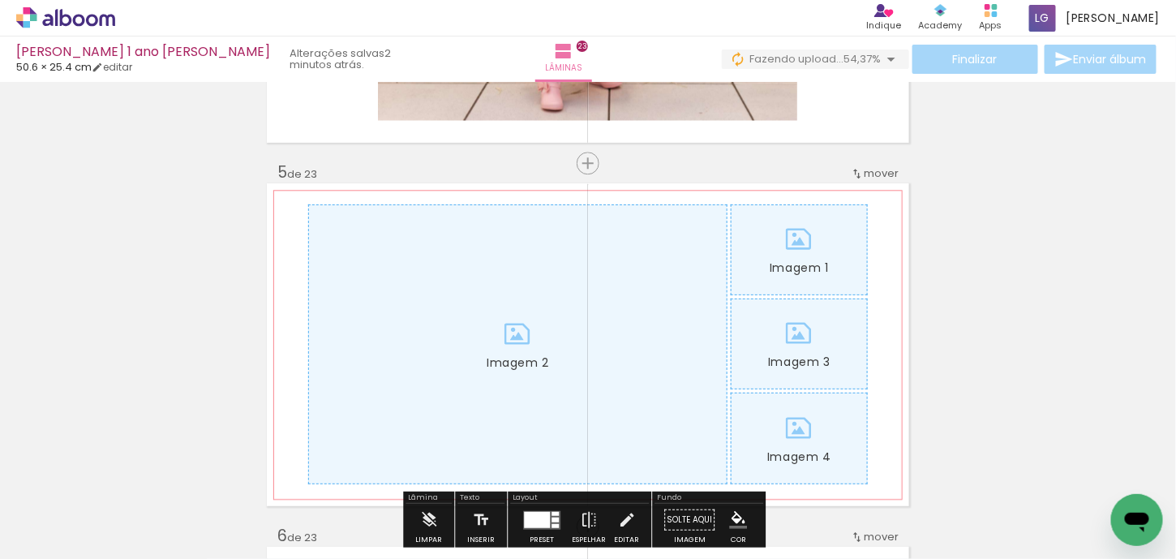
scroll to position [1480, 0]
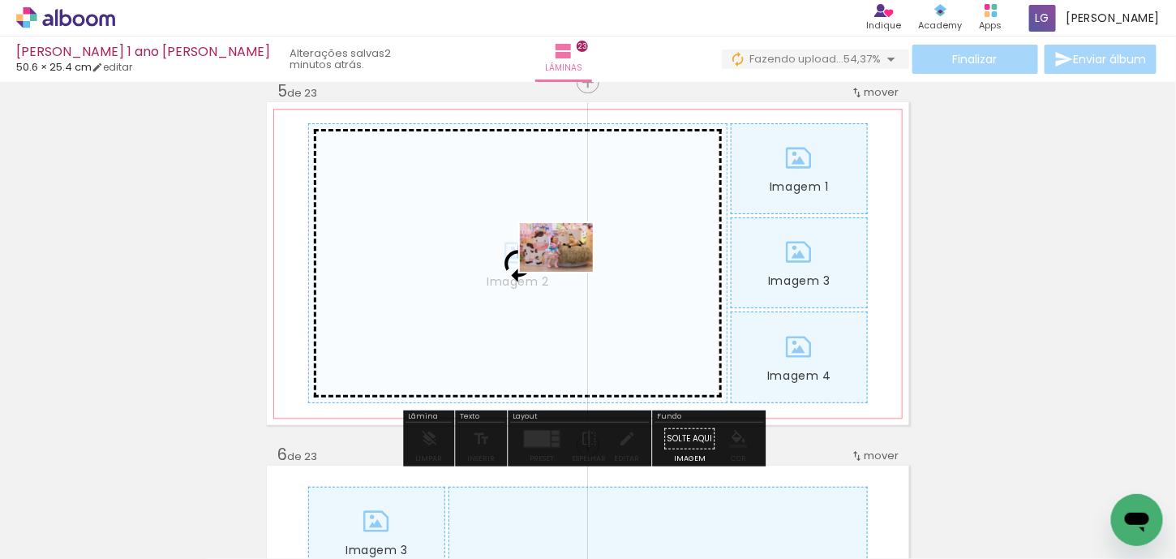
drag, startPoint x: 1006, startPoint y: 516, endPoint x: 569, endPoint y: 272, distance: 500.7
click at [569, 272] on quentale-workspace at bounding box center [588, 279] width 1176 height 559
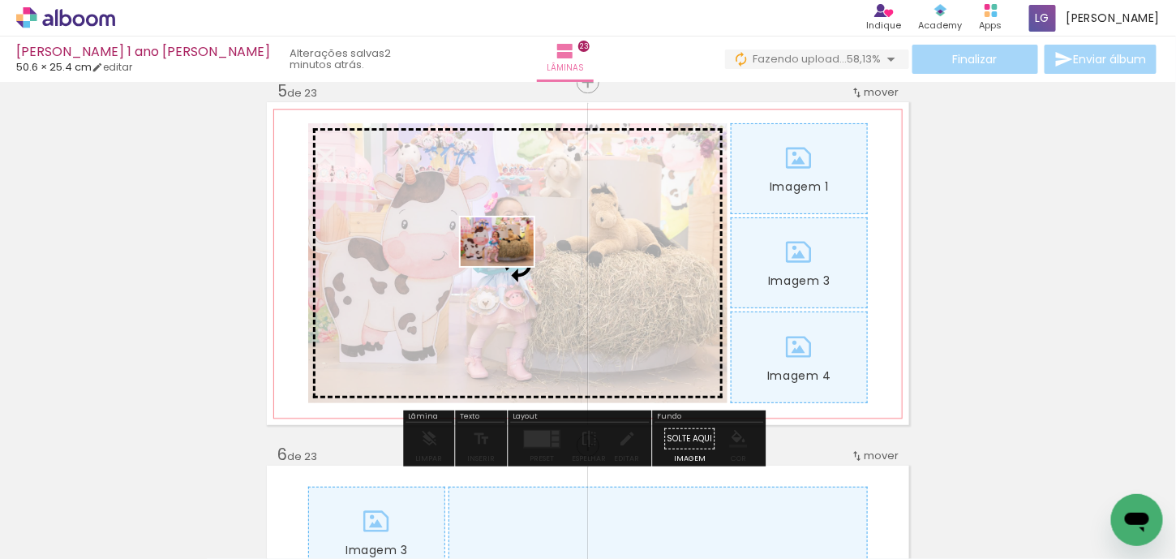
drag, startPoint x: 1066, startPoint y: 510, endPoint x: 509, endPoint y: 266, distance: 607.6
click at [509, 266] on quentale-workspace at bounding box center [588, 279] width 1176 height 559
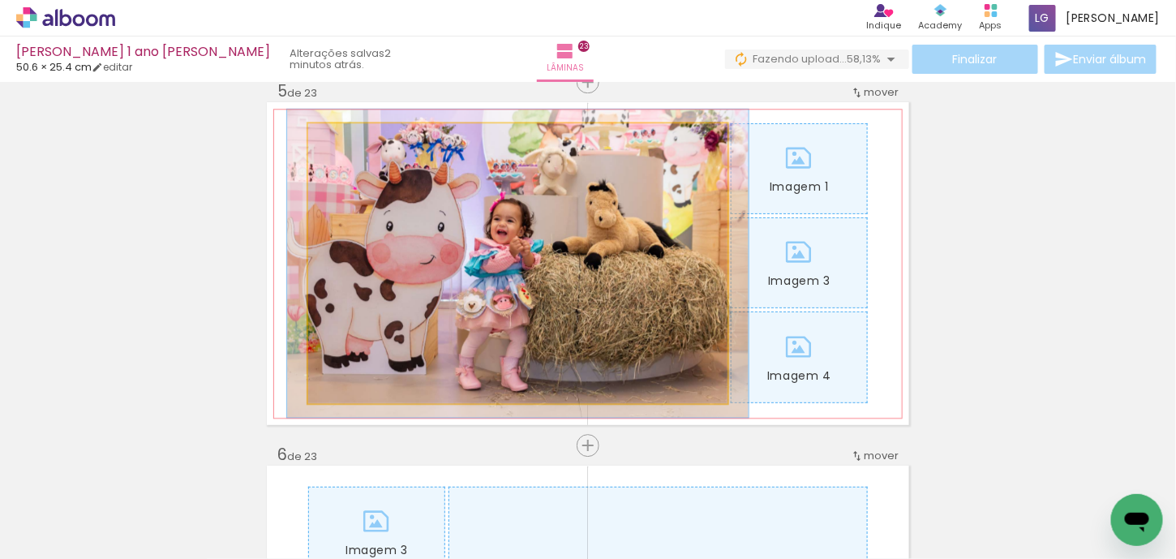
type paper-slider "110"
click at [346, 139] on div at bounding box center [352, 140] width 15 height 15
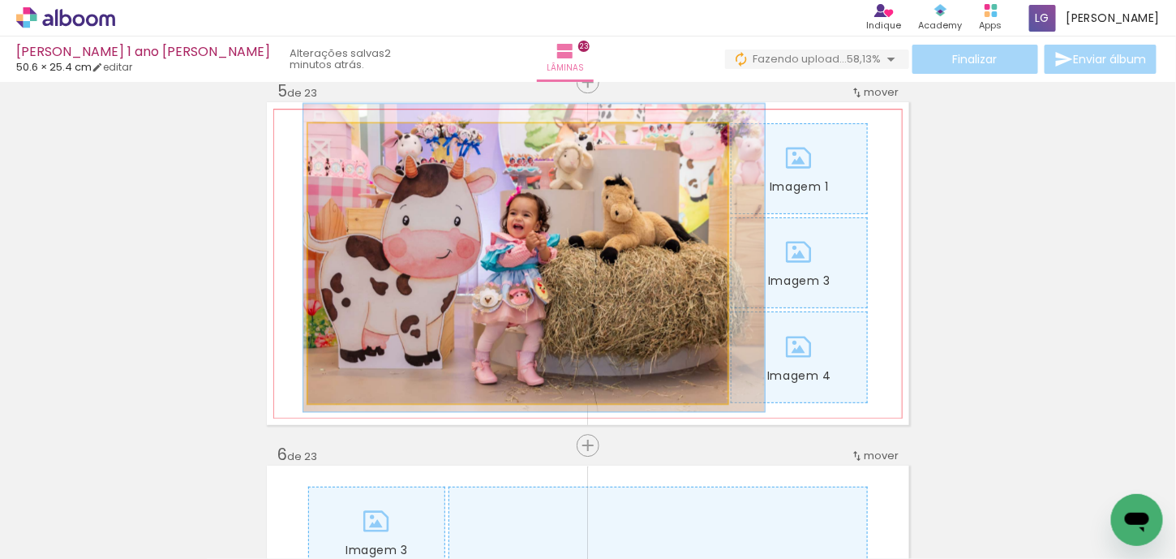
drag, startPoint x: 493, startPoint y: 194, endPoint x: 506, endPoint y: 188, distance: 14.2
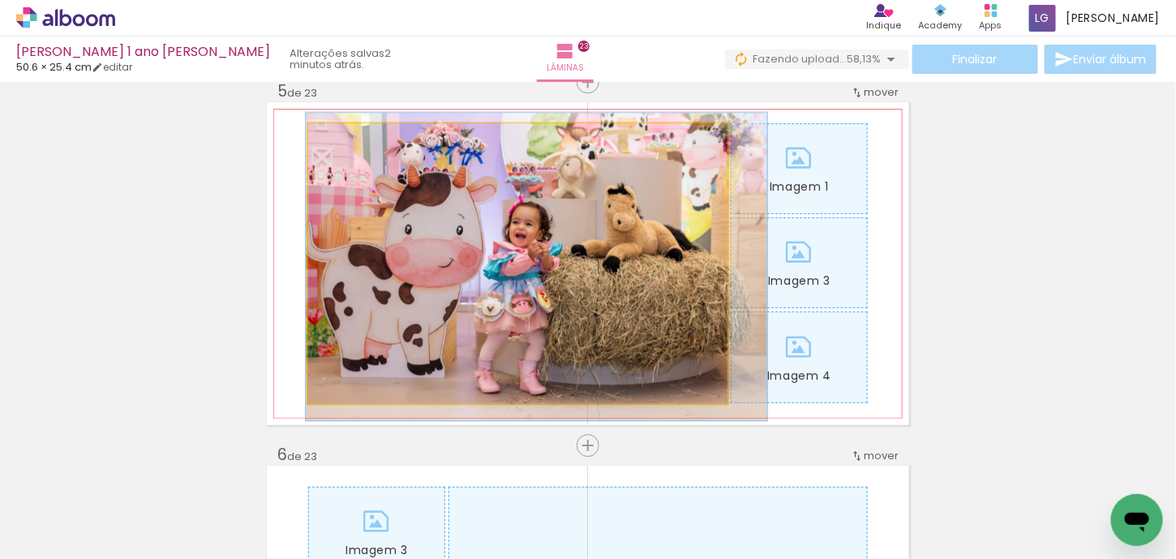
drag, startPoint x: 611, startPoint y: 242, endPoint x: 613, endPoint y: 251, distance: 9.2
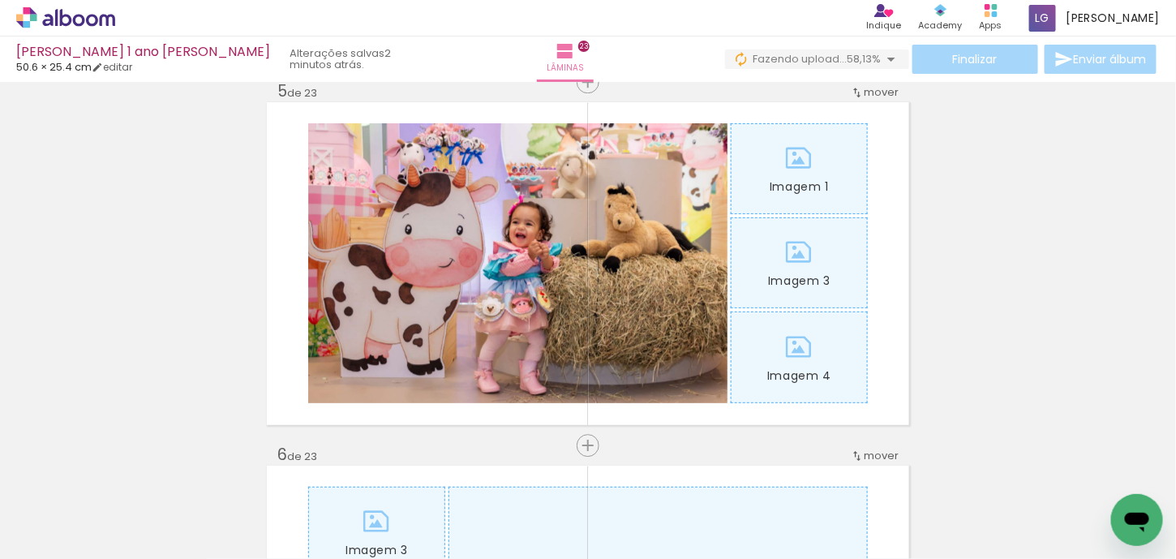
scroll to position [0, 2550]
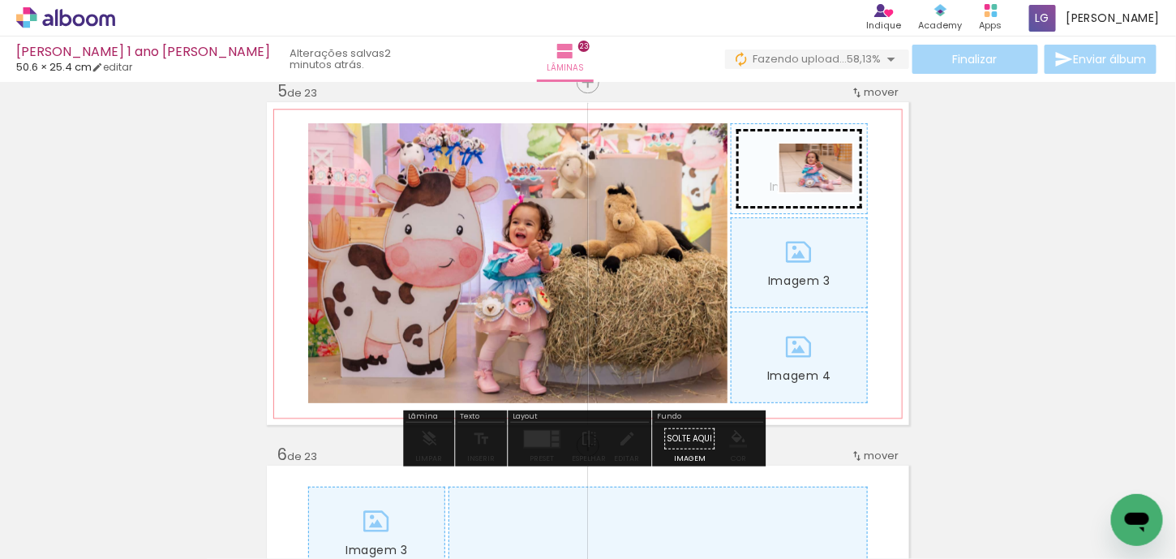
drag, startPoint x: 453, startPoint y: 515, endPoint x: 828, endPoint y: 192, distance: 494.5
click at [828, 192] on quentale-workspace at bounding box center [588, 279] width 1176 height 559
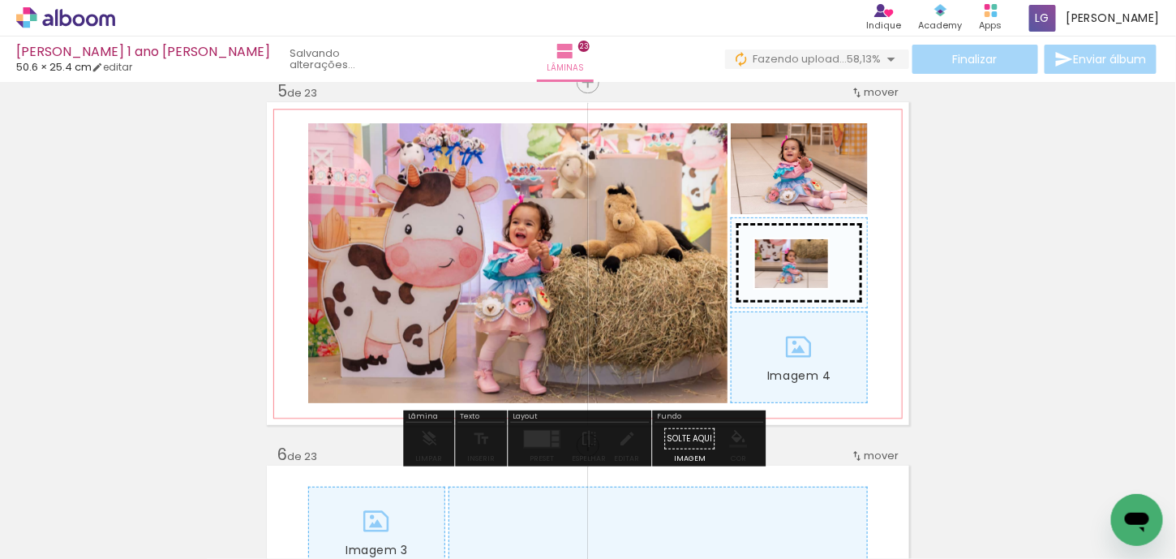
drag, startPoint x: 344, startPoint y: 512, endPoint x: 804, endPoint y: 288, distance: 511.4
click at [804, 288] on quentale-workspace at bounding box center [588, 279] width 1176 height 559
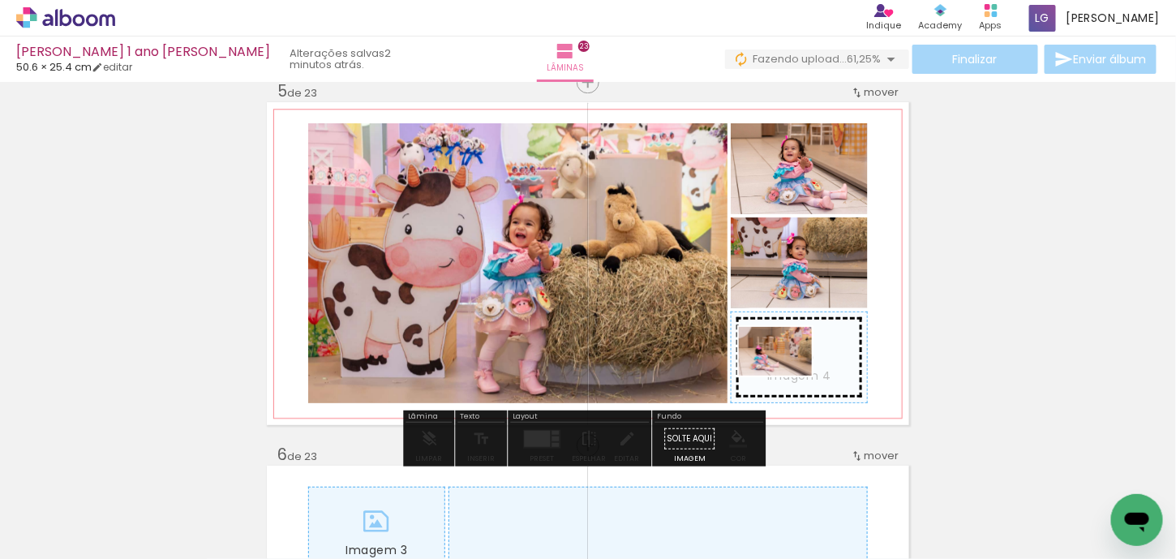
drag, startPoint x: 601, startPoint y: 524, endPoint x: 787, endPoint y: 375, distance: 238.4
click at [787, 375] on quentale-workspace at bounding box center [588, 279] width 1176 height 559
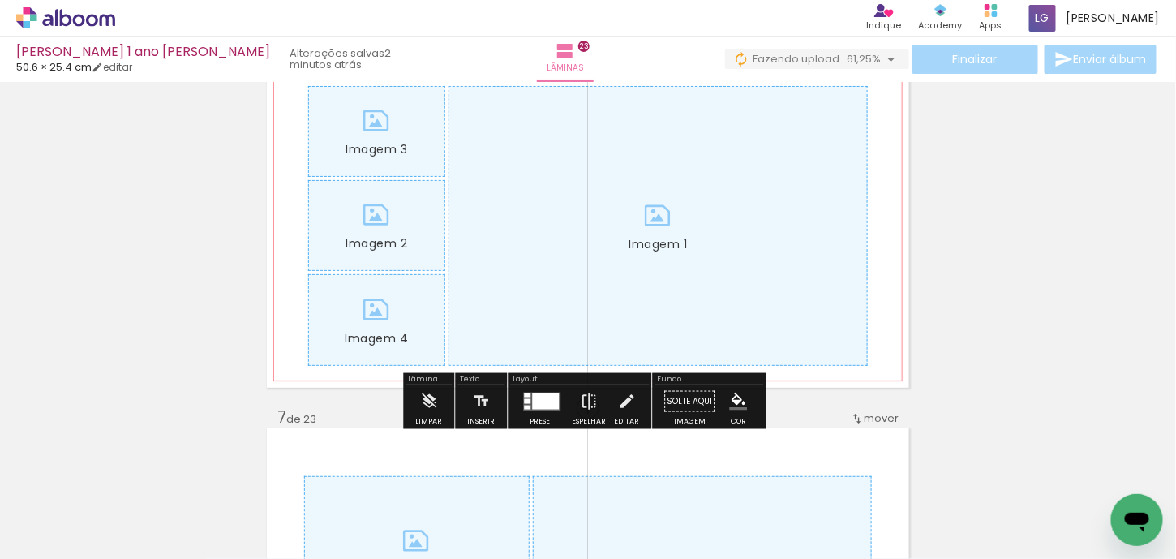
scroll to position [1886, 0]
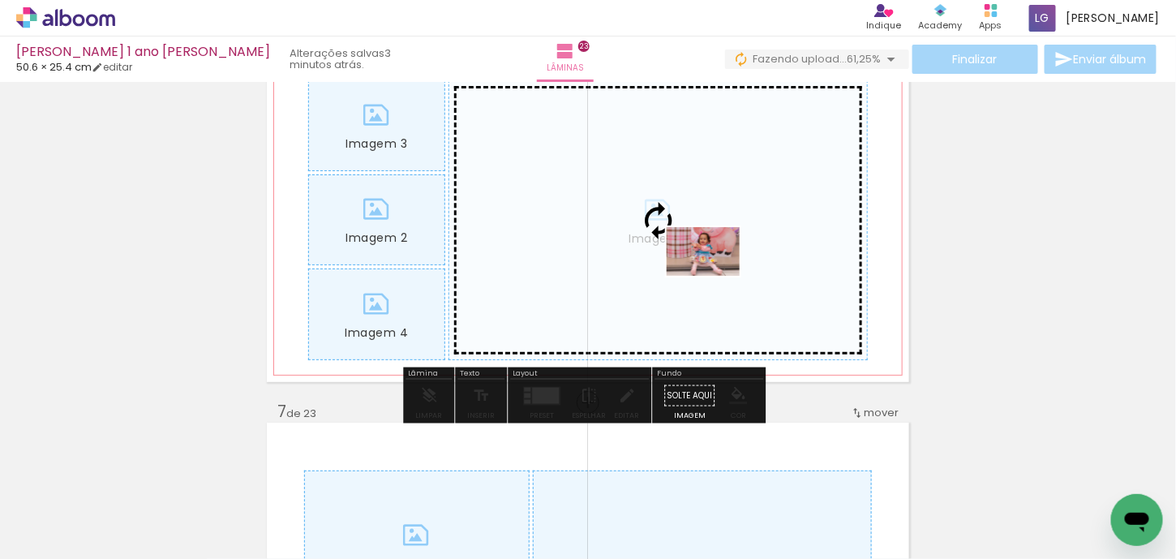
drag, startPoint x: 1001, startPoint y: 508, endPoint x: 715, endPoint y: 276, distance: 367.8
click at [715, 276] on quentale-workspace at bounding box center [588, 279] width 1176 height 559
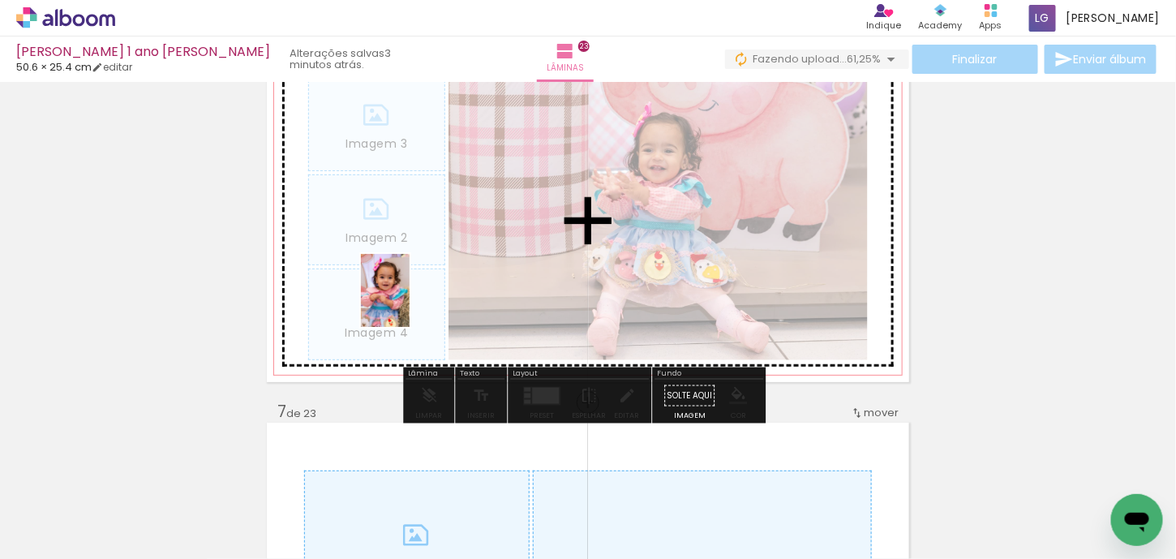
drag, startPoint x: 554, startPoint y: 523, endPoint x: 410, endPoint y: 303, distance: 263.6
click at [410, 303] on quentale-workspace at bounding box center [588, 279] width 1176 height 559
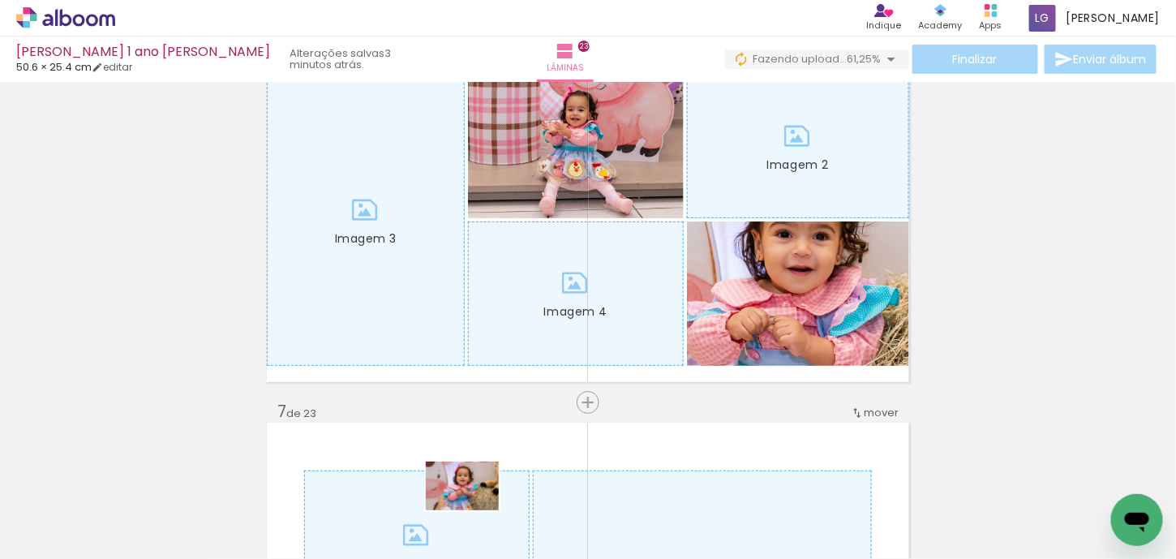
drag, startPoint x: 474, startPoint y: 528, endPoint x: 474, endPoint y: 510, distance: 17.8
click at [474, 510] on div at bounding box center [450, 504] width 80 height 54
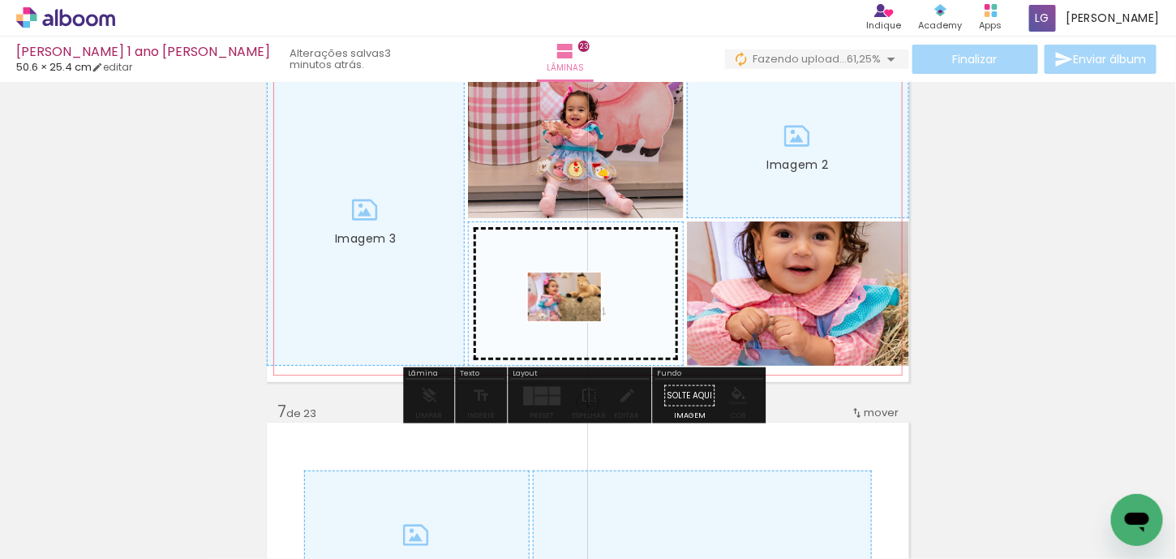
drag, startPoint x: 371, startPoint y: 513, endPoint x: 577, endPoint y: 321, distance: 281.2
click at [577, 321] on quentale-workspace at bounding box center [588, 279] width 1176 height 559
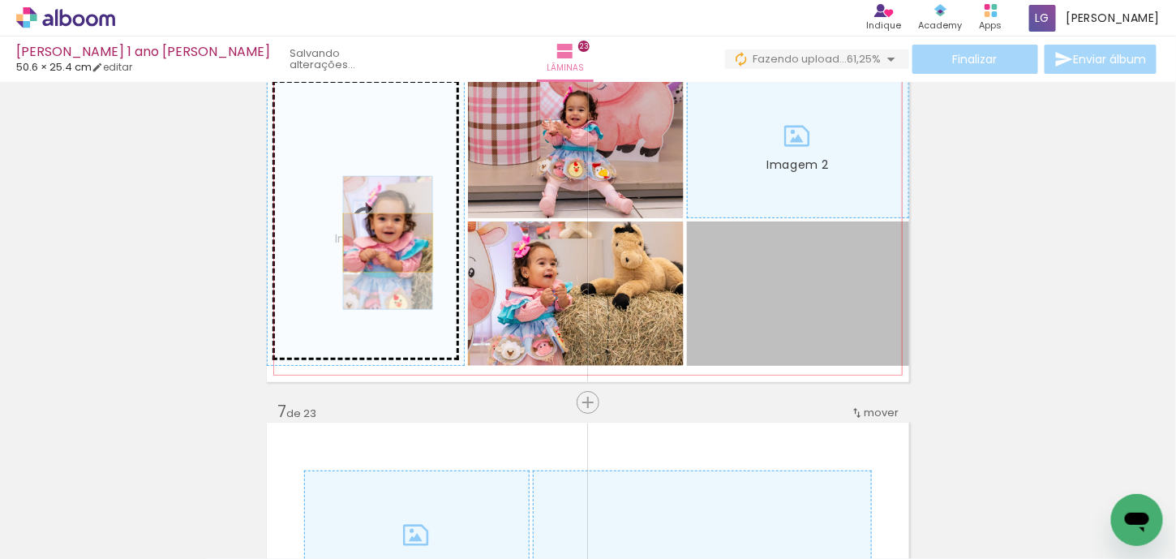
drag, startPoint x: 820, startPoint y: 330, endPoint x: 382, endPoint y: 242, distance: 446.6
click at [0, 0] on slot "Imagem 1 Imagem 2 Imagem 3 Imagem 4" at bounding box center [0, 0] width 0 height 0
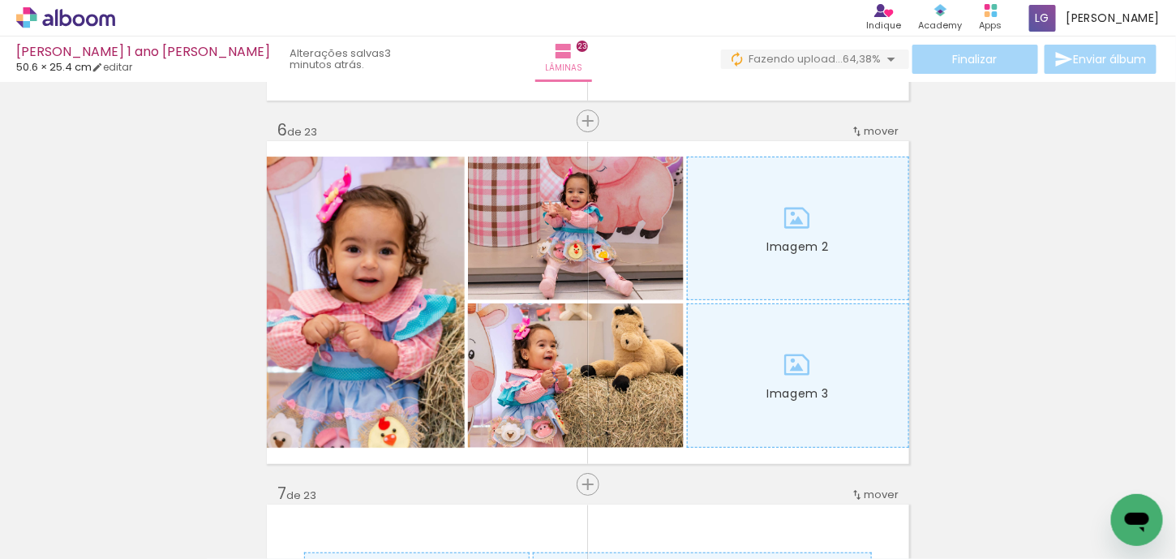
scroll to position [0, 2824]
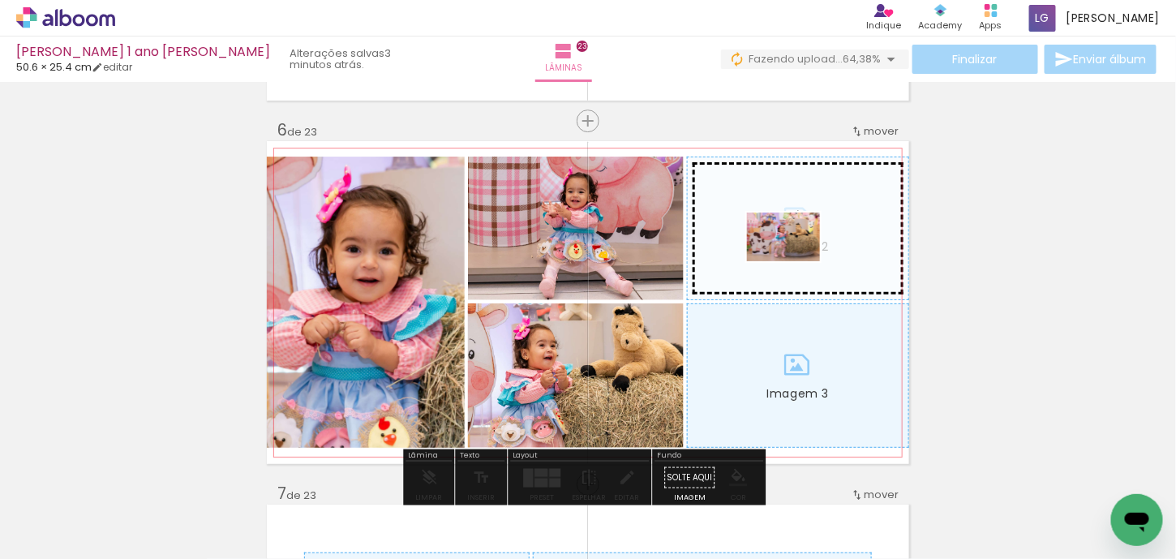
drag, startPoint x: 697, startPoint y: 510, endPoint x: 796, endPoint y: 261, distance: 267.9
click at [796, 261] on quentale-workspace at bounding box center [588, 279] width 1176 height 559
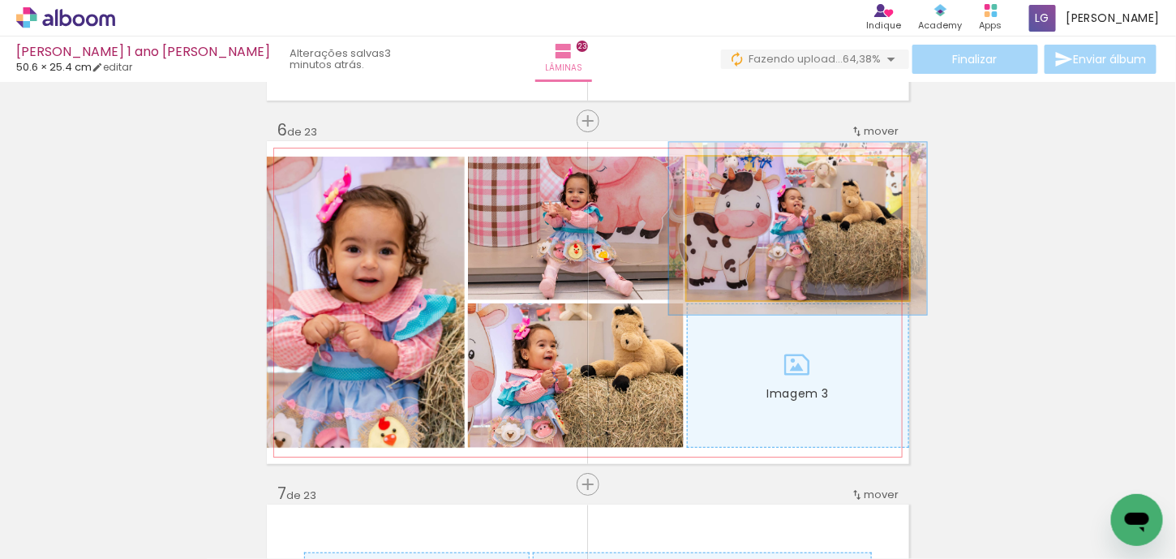
drag, startPoint x: 723, startPoint y: 171, endPoint x: 734, endPoint y: 172, distance: 10.6
type paper-slider "119"
click at [734, 172] on div at bounding box center [734, 173] width 15 height 15
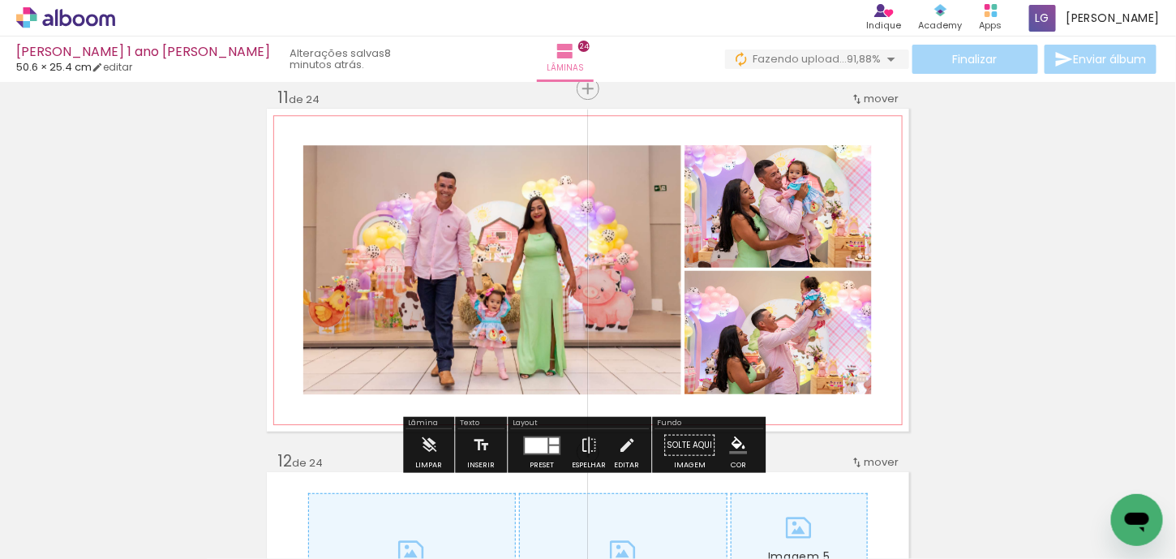
scroll to position [0, 6452]
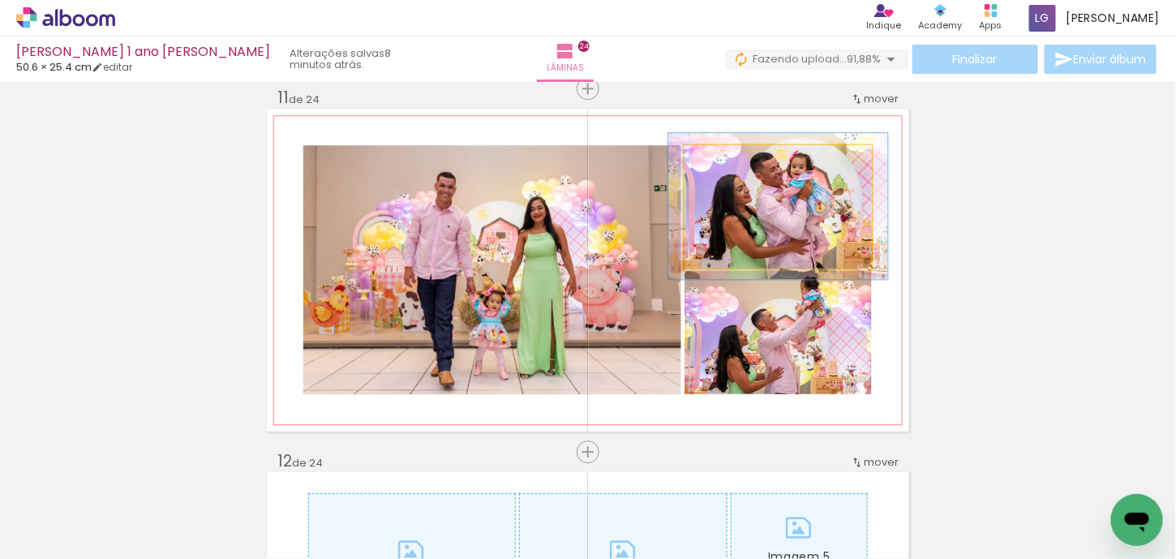
drag, startPoint x: 716, startPoint y: 163, endPoint x: 726, endPoint y: 163, distance: 9.7
click at [726, 163] on div at bounding box center [732, 162] width 15 height 15
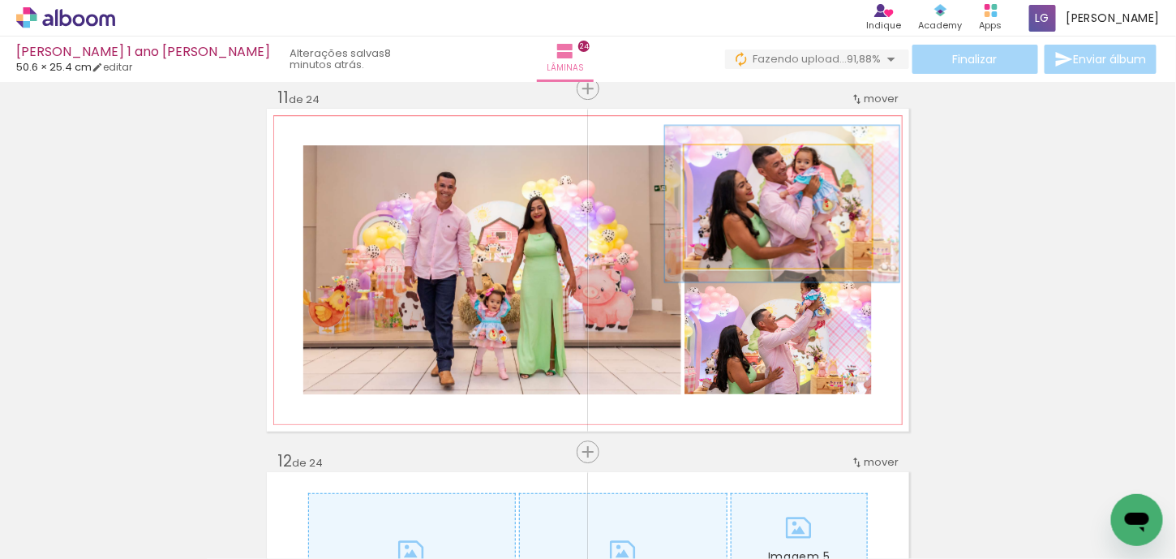
type paper-slider "125"
click at [731, 161] on div at bounding box center [738, 162] width 15 height 15
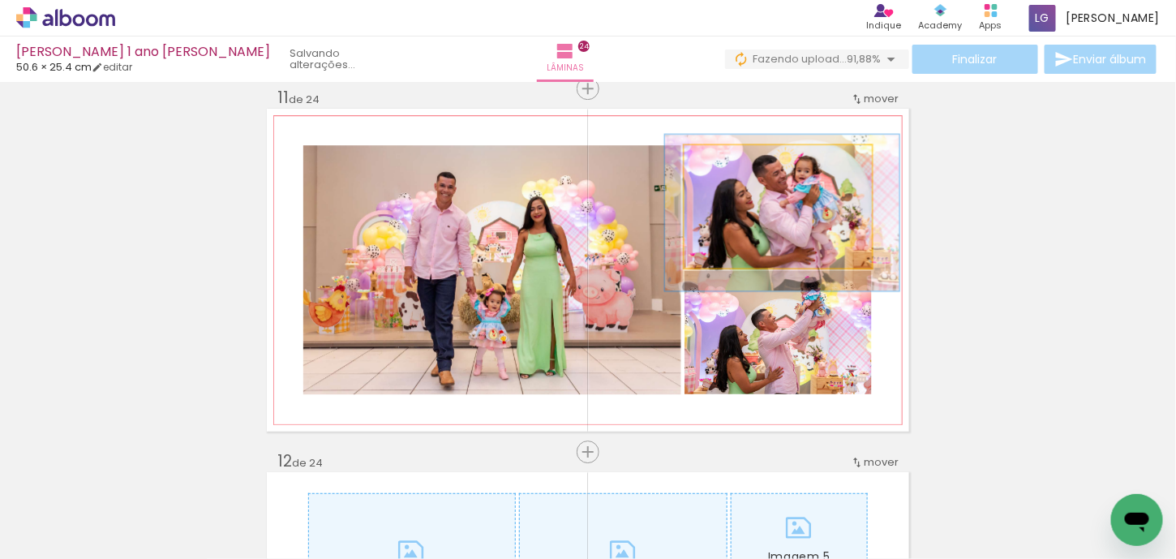
click at [815, 212] on quentale-photo at bounding box center [777, 206] width 187 height 122
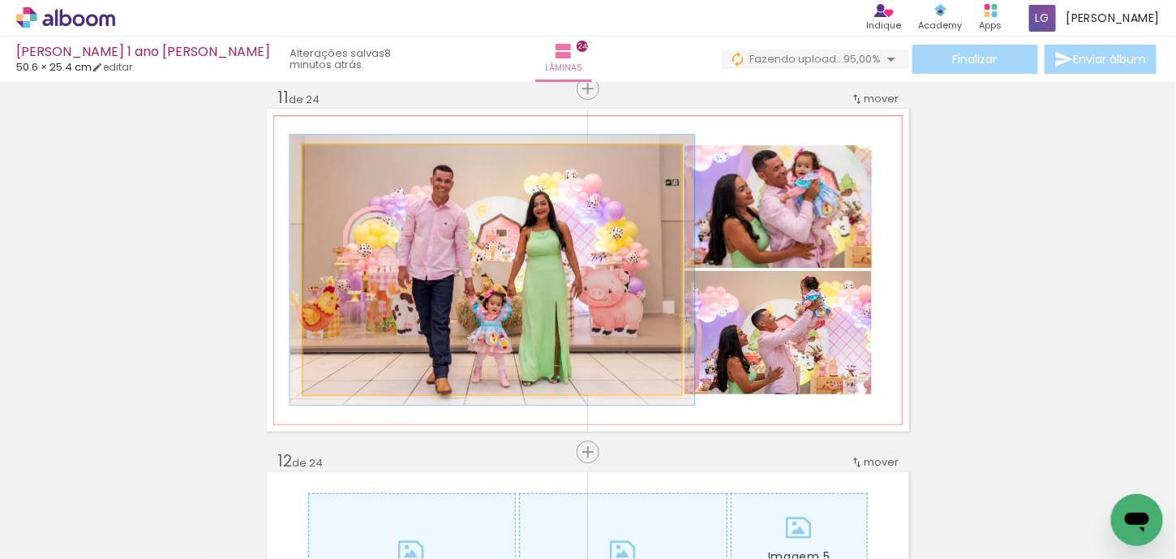
type paper-slider "107"
click at [346, 164] on div at bounding box center [346, 162] width 26 height 26
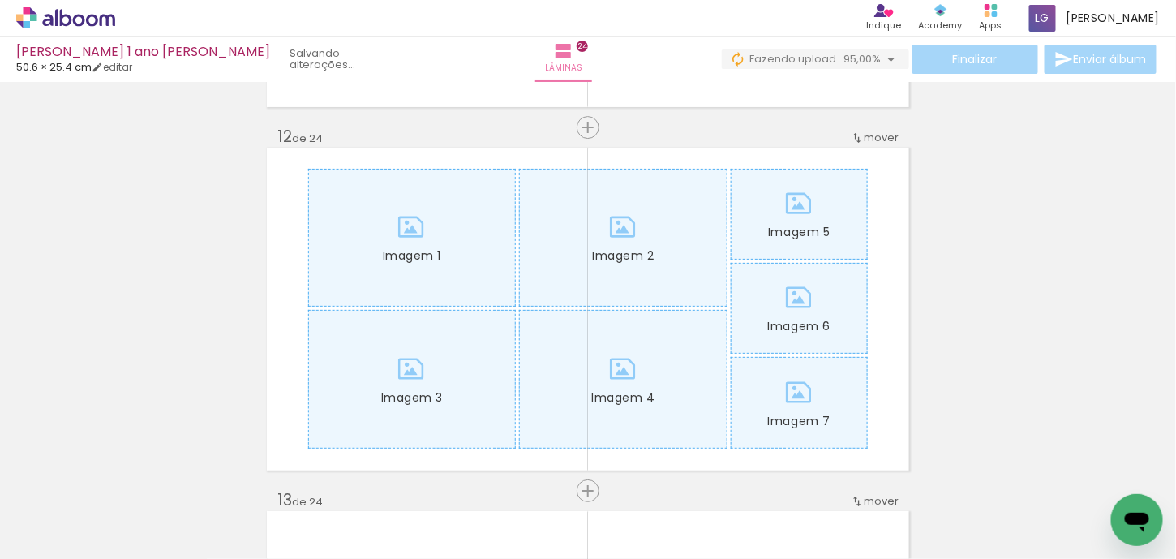
scroll to position [0, 6854]
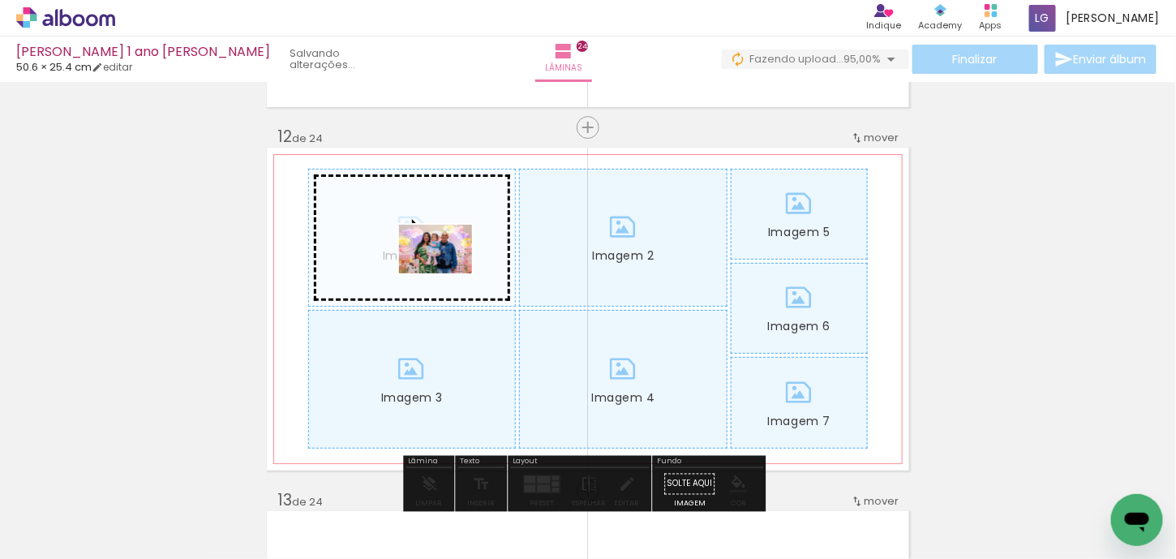
drag, startPoint x: 491, startPoint y: 516, endPoint x: 448, endPoint y: 273, distance: 246.3
click at [448, 273] on quentale-workspace at bounding box center [588, 279] width 1176 height 559
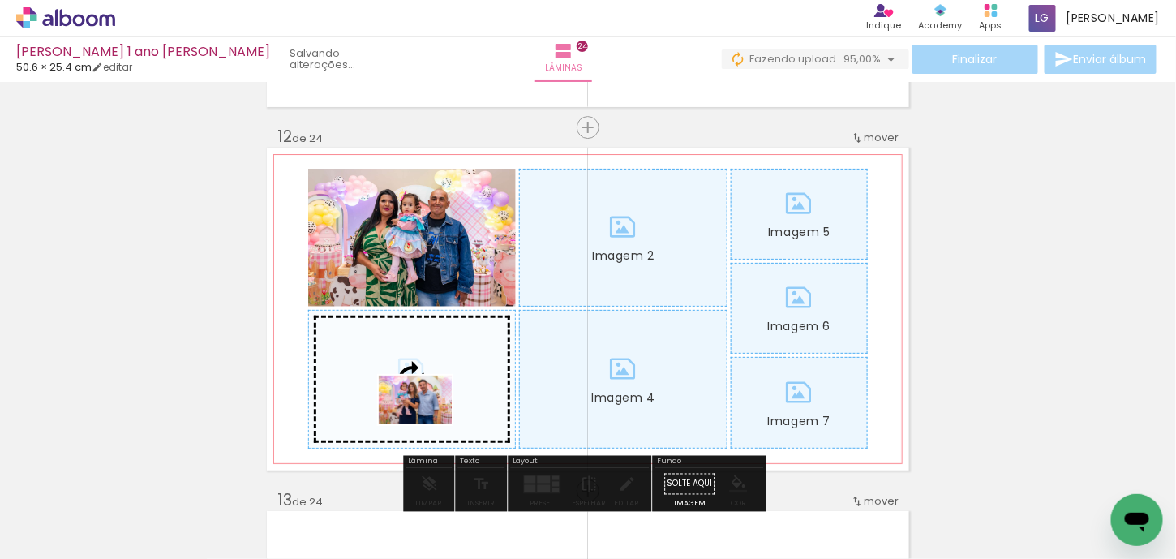
drag, startPoint x: 599, startPoint y: 521, endPoint x: 427, endPoint y: 424, distance: 196.5
click at [427, 424] on quentale-workspace at bounding box center [588, 279] width 1176 height 559
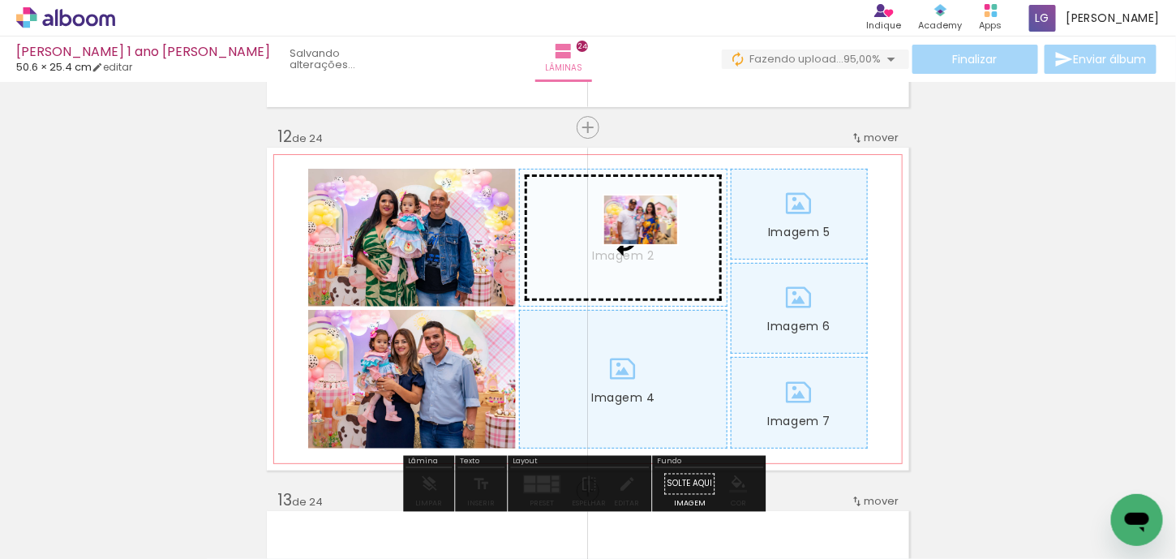
drag, startPoint x: 693, startPoint y: 517, endPoint x: 653, endPoint y: 244, distance: 276.3
click at [653, 244] on quentale-workspace at bounding box center [588, 279] width 1176 height 559
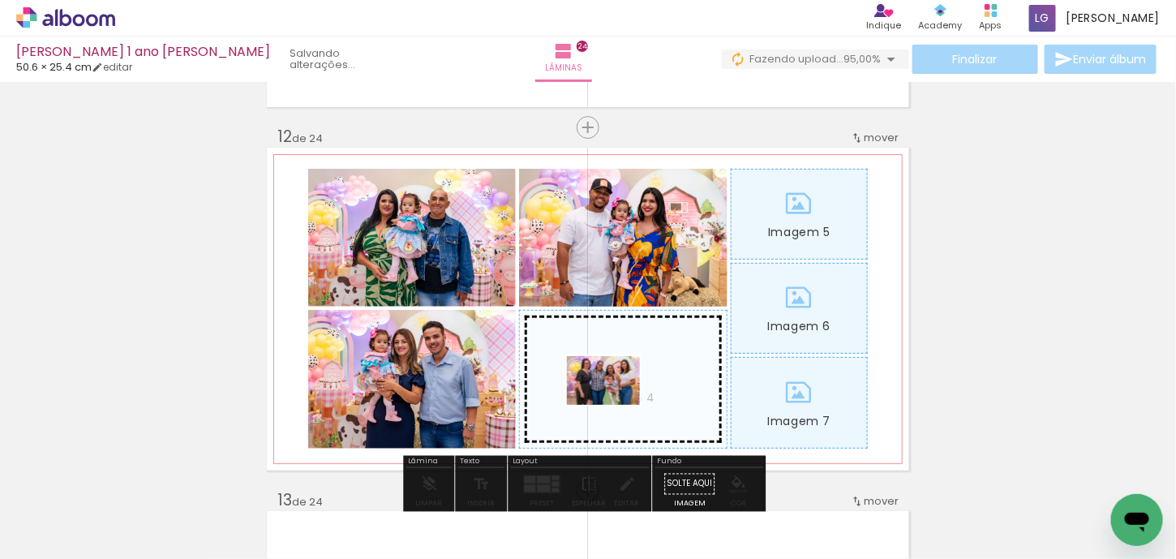
drag, startPoint x: 785, startPoint y: 519, endPoint x: 616, endPoint y: 405, distance: 204.5
click at [616, 405] on quentale-workspace at bounding box center [588, 279] width 1176 height 559
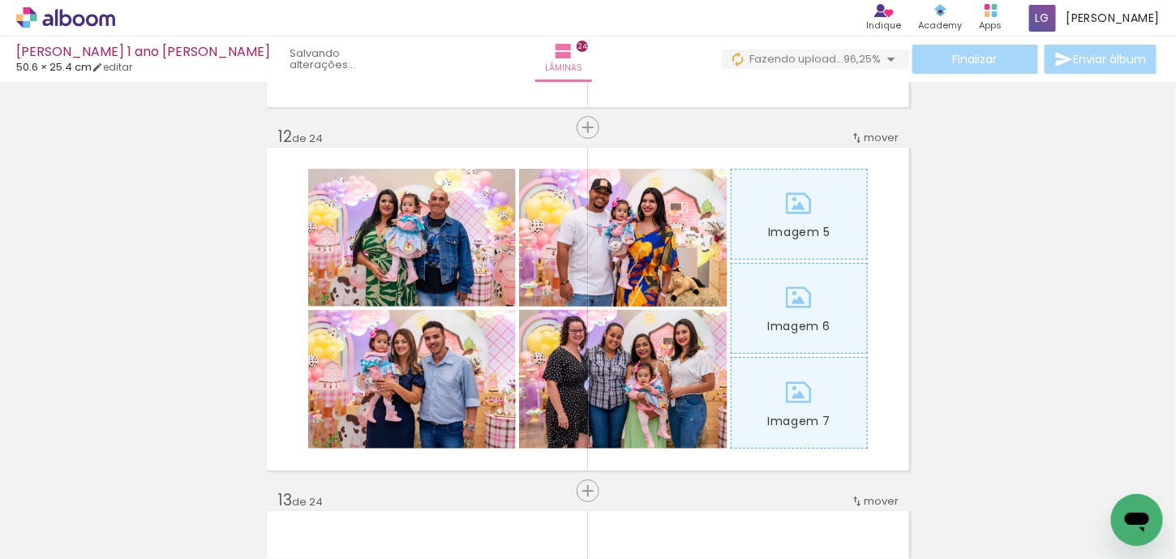
scroll to position [0, 7444]
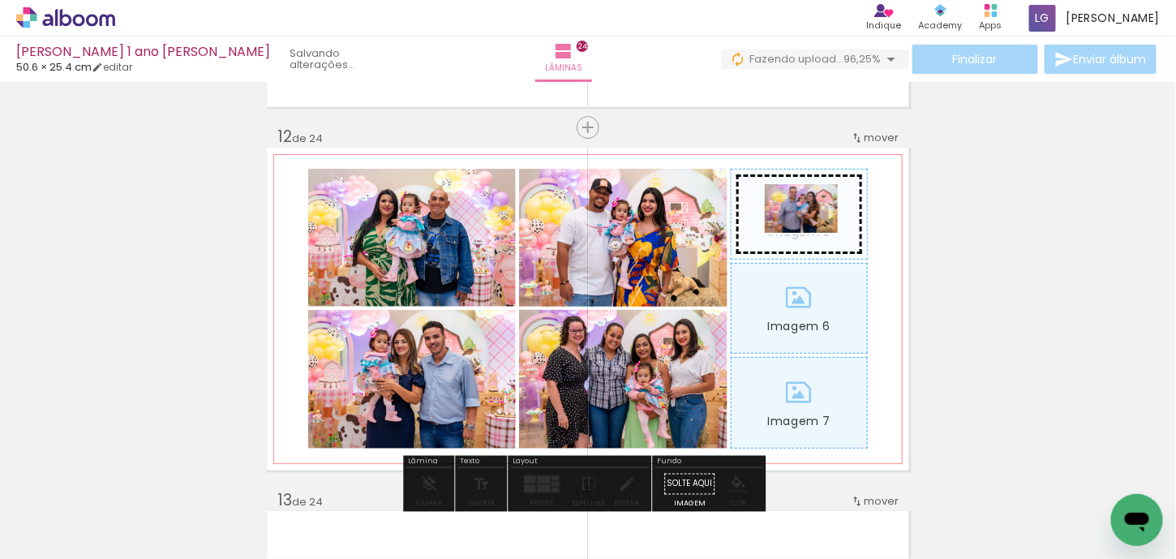
drag, startPoint x: 524, startPoint y: 513, endPoint x: 813, endPoint y: 233, distance: 402.6
click at [813, 233] on quentale-workspace at bounding box center [588, 279] width 1176 height 559
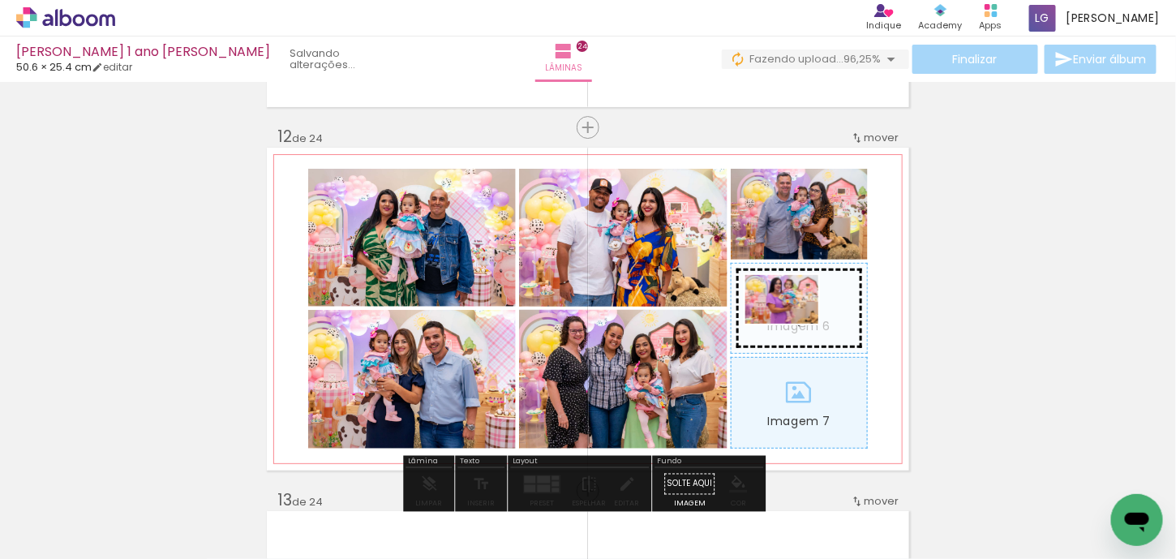
drag, startPoint x: 645, startPoint y: 503, endPoint x: 794, endPoint y: 324, distance: 233.2
click at [794, 324] on quentale-workspace at bounding box center [588, 279] width 1176 height 559
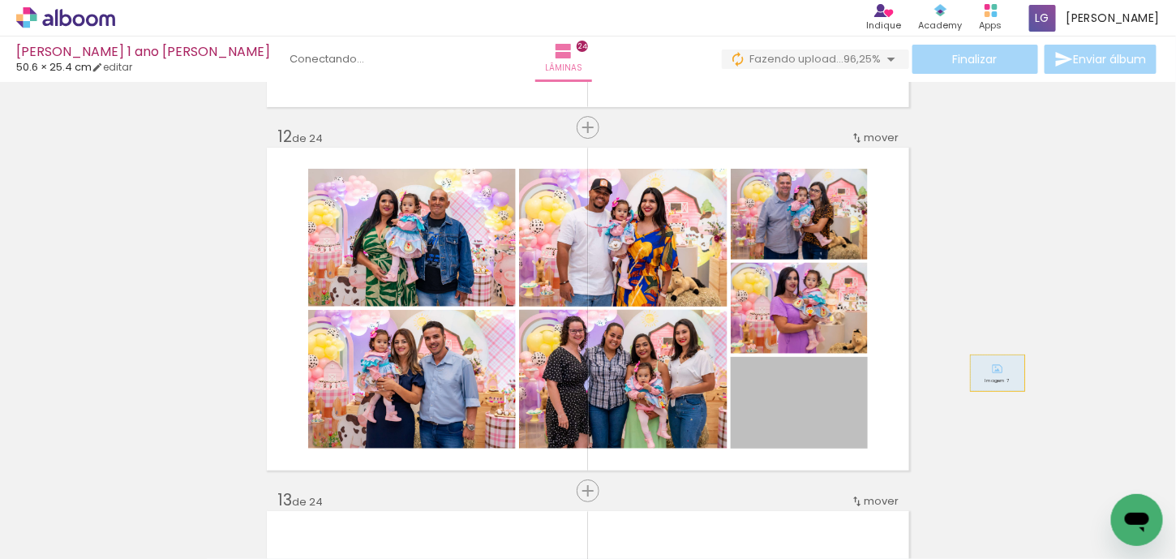
drag, startPoint x: 791, startPoint y: 404, endPoint x: 1011, endPoint y: 367, distance: 222.8
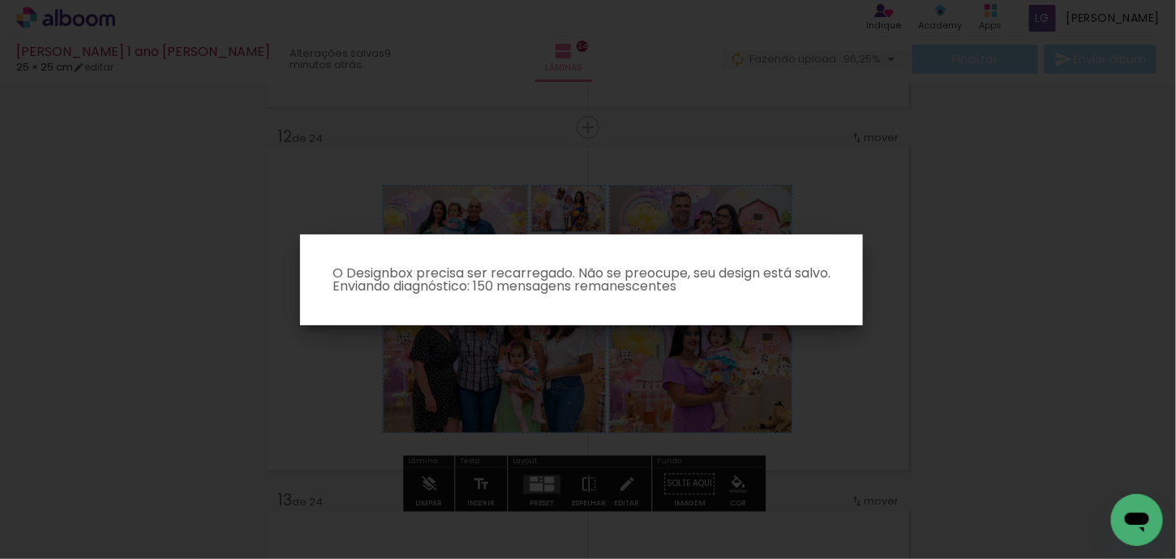
scroll to position [0, 0]
